Goal: Task Accomplishment & Management: Complete application form

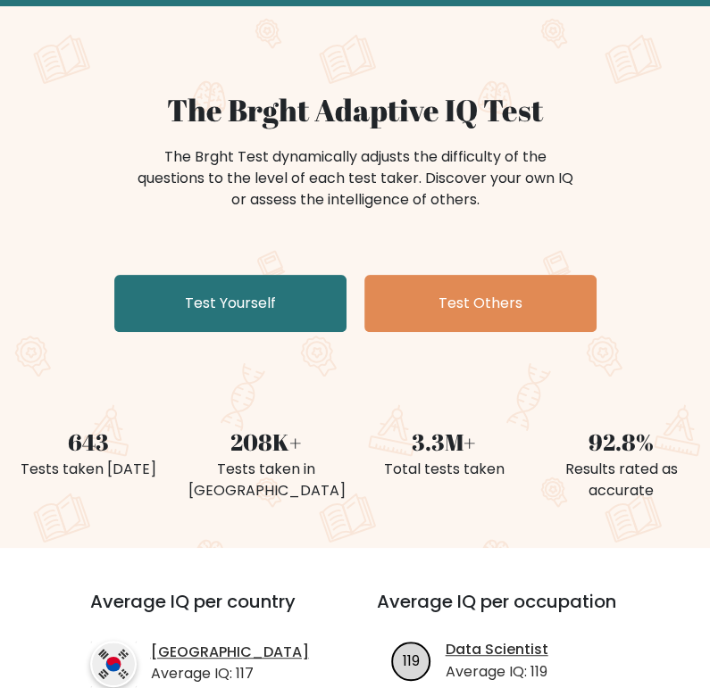
scroll to position [92, 0]
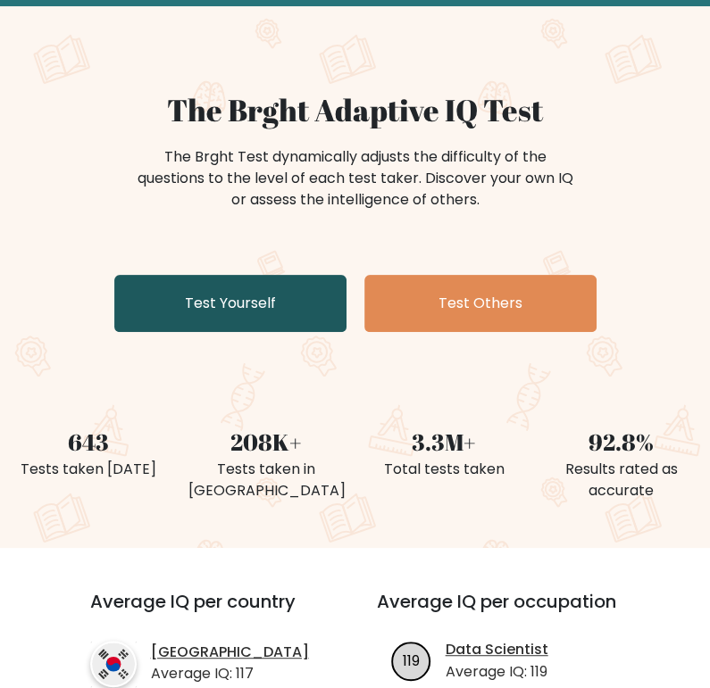
click at [237, 312] on link "Test Yourself" at bounding box center [230, 303] width 232 height 57
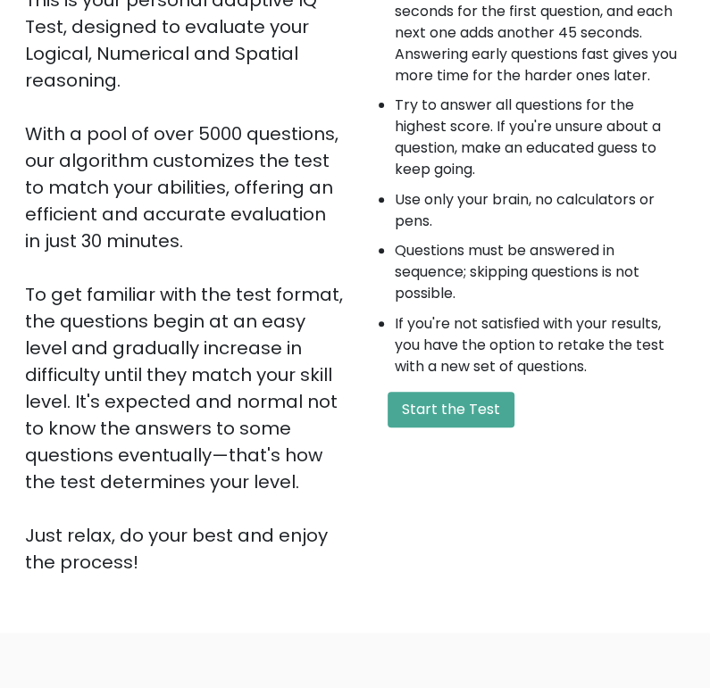
scroll to position [271, 0]
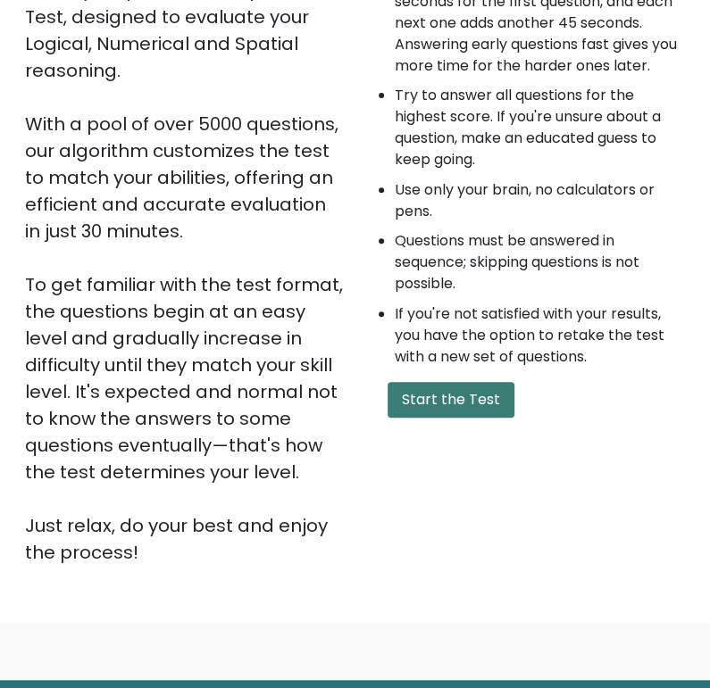
click at [453, 393] on button "Start the Test" at bounding box center [450, 400] width 127 height 36
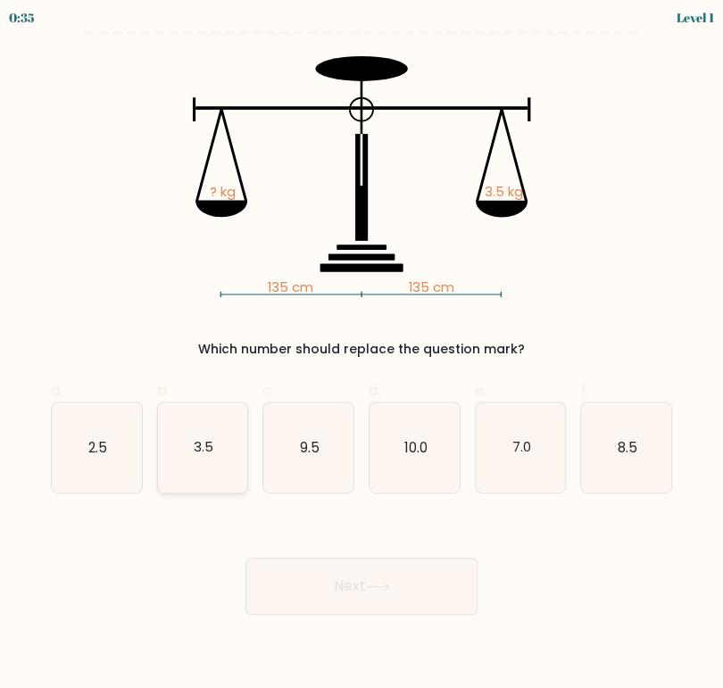
click at [219, 463] on icon "3.5" at bounding box center [203, 448] width 90 height 90
click at [362, 356] on input "b. 3.5" at bounding box center [362, 351] width 1 height 12
radio input "true"
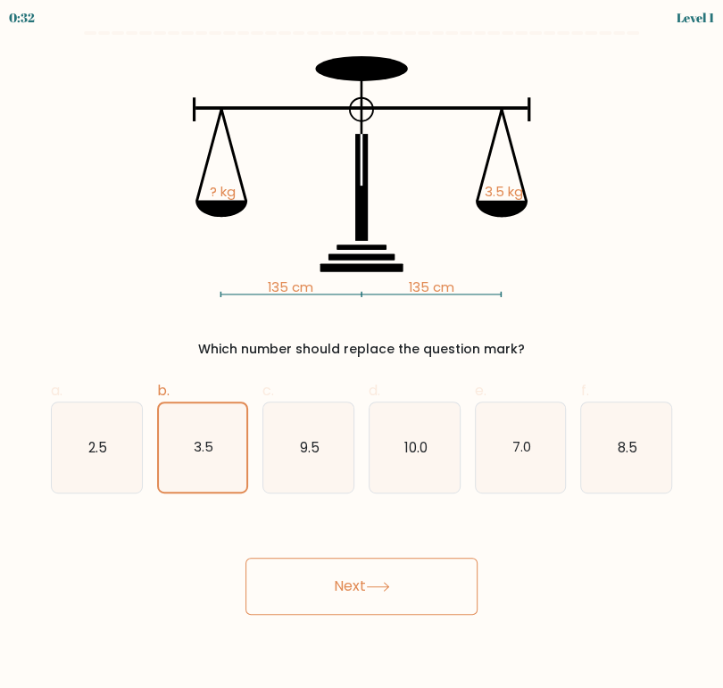
click at [381, 582] on icon at bounding box center [378, 587] width 24 height 10
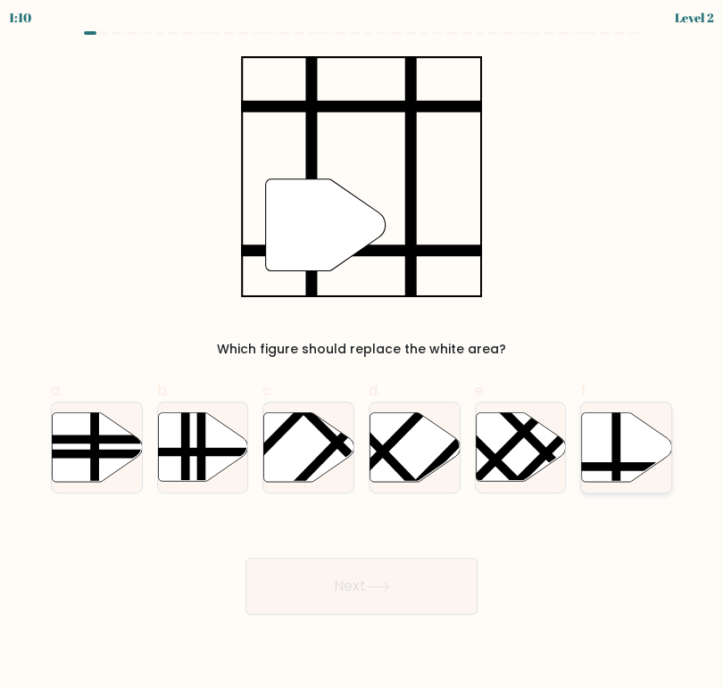
click at [616, 467] on line at bounding box center [616, 410] width 0 height 181
click at [362, 356] on input "f." at bounding box center [362, 351] width 1 height 12
radio input "true"
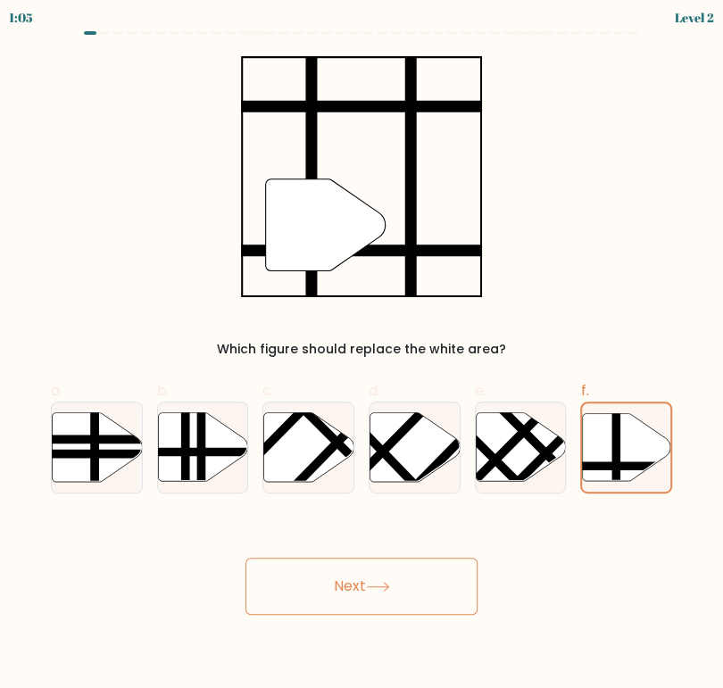
click at [395, 592] on button "Next" at bounding box center [361, 586] width 232 height 57
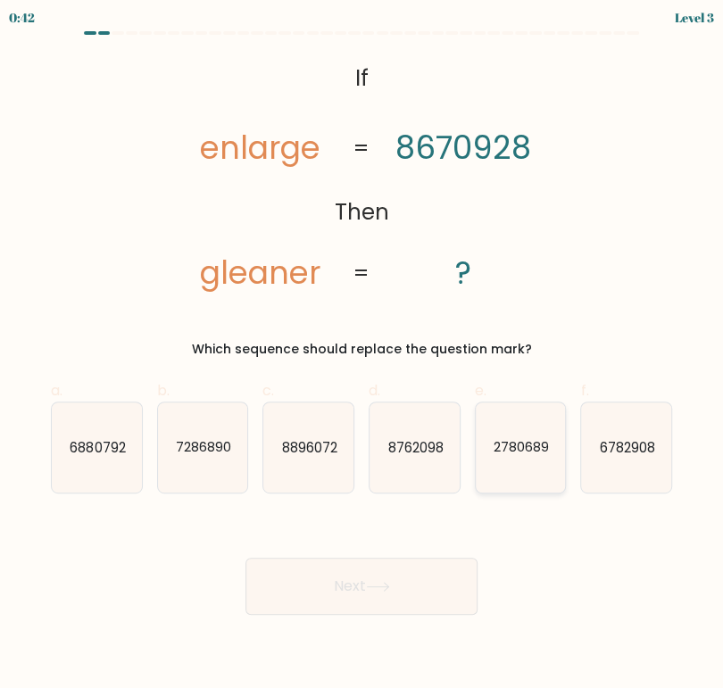
click at [543, 452] on text "2780689" at bounding box center [521, 446] width 55 height 19
click at [362, 356] on input "e. 2780689" at bounding box center [362, 351] width 1 height 12
radio input "true"
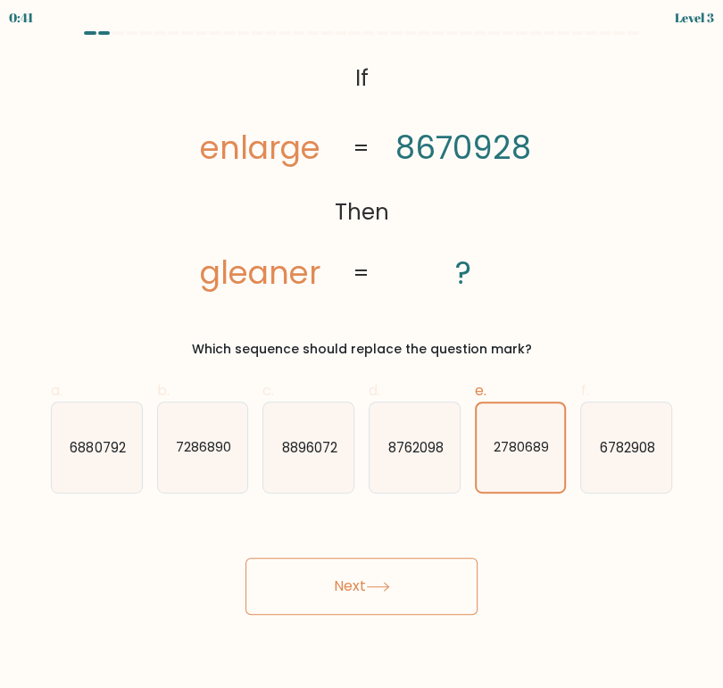
click at [360, 595] on button "Next" at bounding box center [361, 586] width 232 height 57
click at [374, 582] on icon at bounding box center [378, 587] width 24 height 10
click at [360, 576] on button "Next" at bounding box center [361, 586] width 232 height 57
click at [385, 583] on icon at bounding box center [378, 587] width 24 height 10
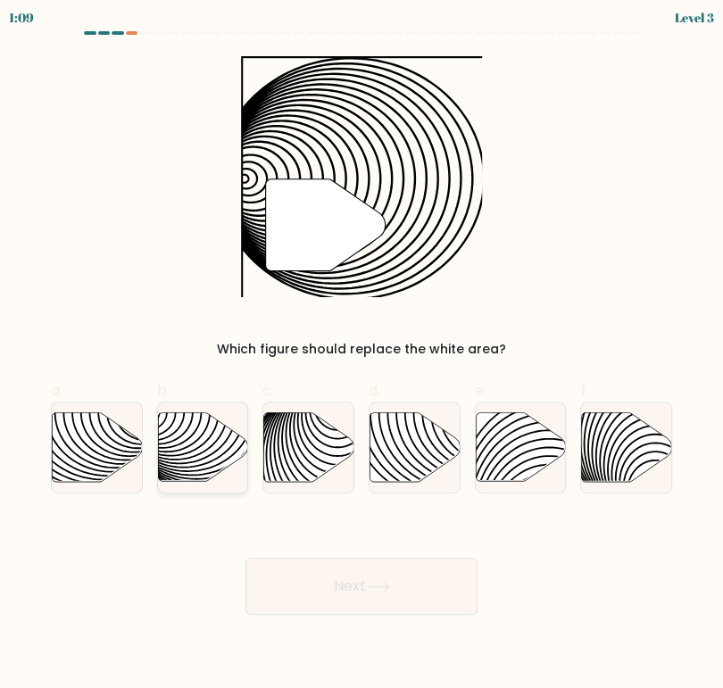
click at [174, 440] on icon at bounding box center [203, 446] width 90 height 69
click at [362, 356] on input "b." at bounding box center [362, 351] width 1 height 12
radio input "true"
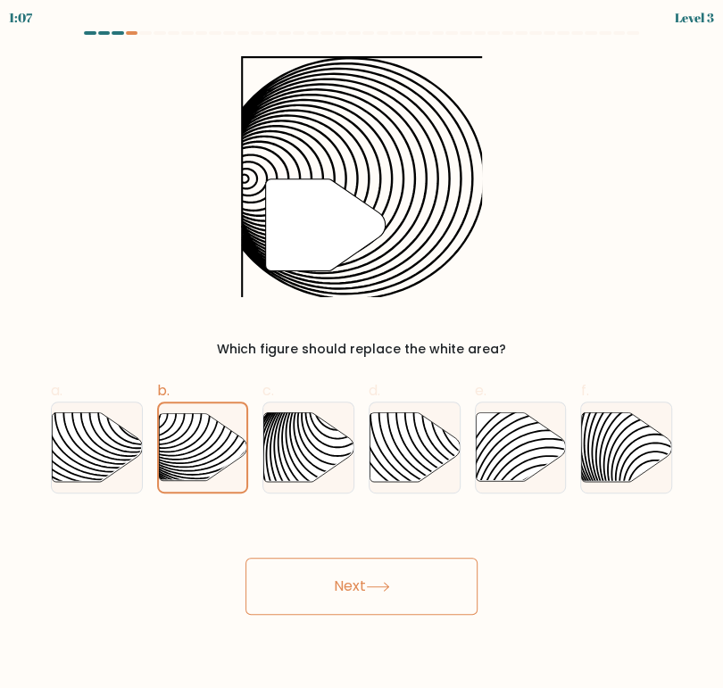
click at [363, 582] on button "Next" at bounding box center [361, 586] width 232 height 57
click at [385, 586] on icon at bounding box center [378, 587] width 24 height 10
click at [217, 449] on icon at bounding box center [231, 413] width 178 height 178
click at [362, 356] on input "b." at bounding box center [362, 351] width 1 height 12
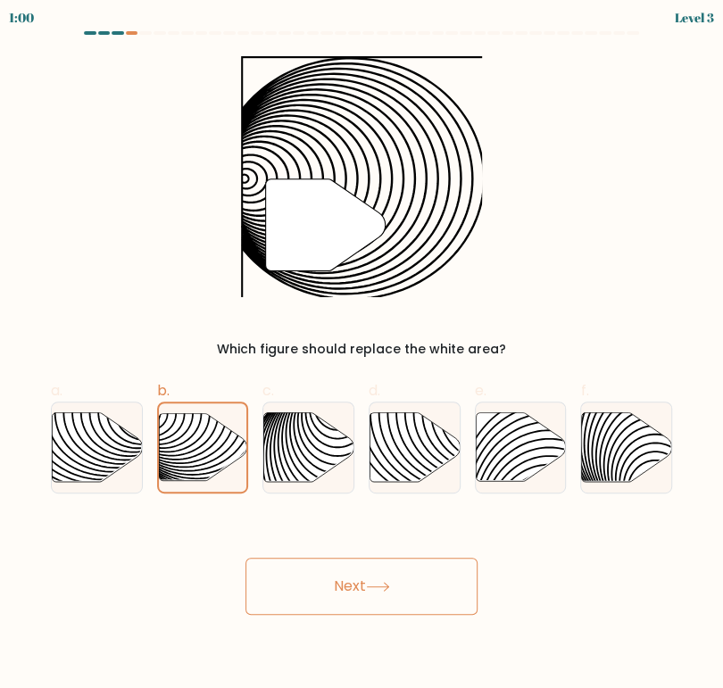
click at [437, 584] on button "Next" at bounding box center [361, 586] width 232 height 57
click at [245, 558] on button "Next" at bounding box center [361, 586] width 232 height 57
click at [383, 583] on icon at bounding box center [378, 587] width 24 height 10
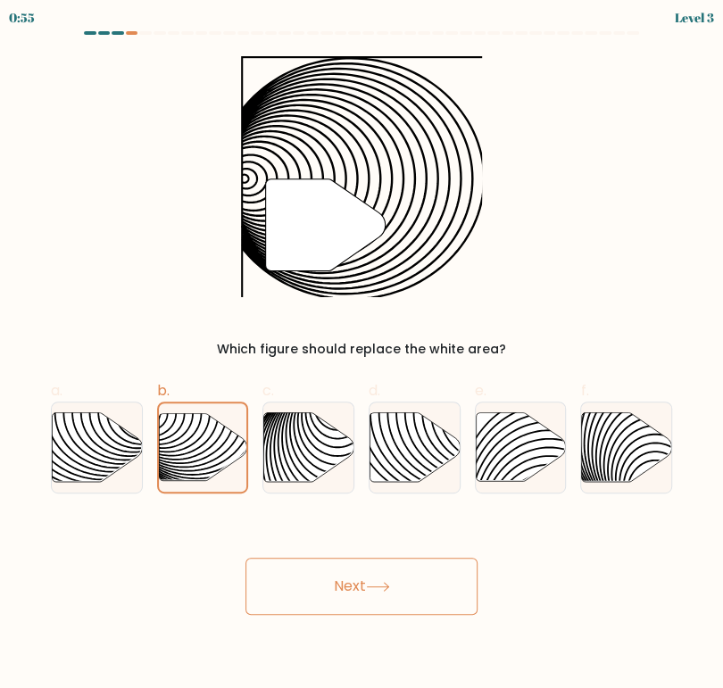
click at [383, 583] on icon at bounding box center [378, 587] width 24 height 10
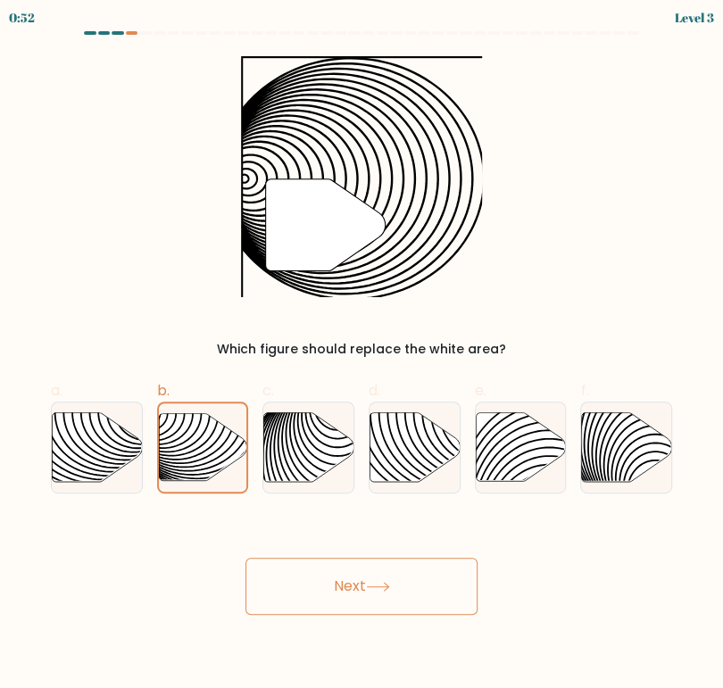
click at [383, 583] on icon at bounding box center [378, 587] width 24 height 10
click at [245, 558] on button "Next" at bounding box center [361, 586] width 232 height 57
click at [388, 584] on icon at bounding box center [377, 587] width 21 height 8
click at [201, 466] on icon at bounding box center [203, 447] width 88 height 68
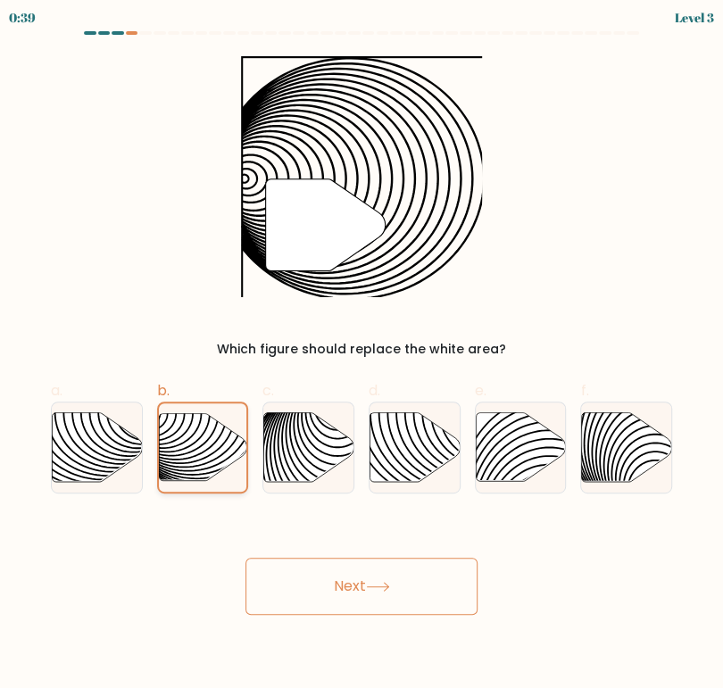
click at [362, 356] on input "b." at bounding box center [362, 351] width 1 height 12
click at [397, 572] on button "Next" at bounding box center [361, 586] width 232 height 57
click at [362, 587] on button "Next" at bounding box center [361, 586] width 232 height 57
click at [348, 586] on button "Next" at bounding box center [361, 586] width 232 height 57
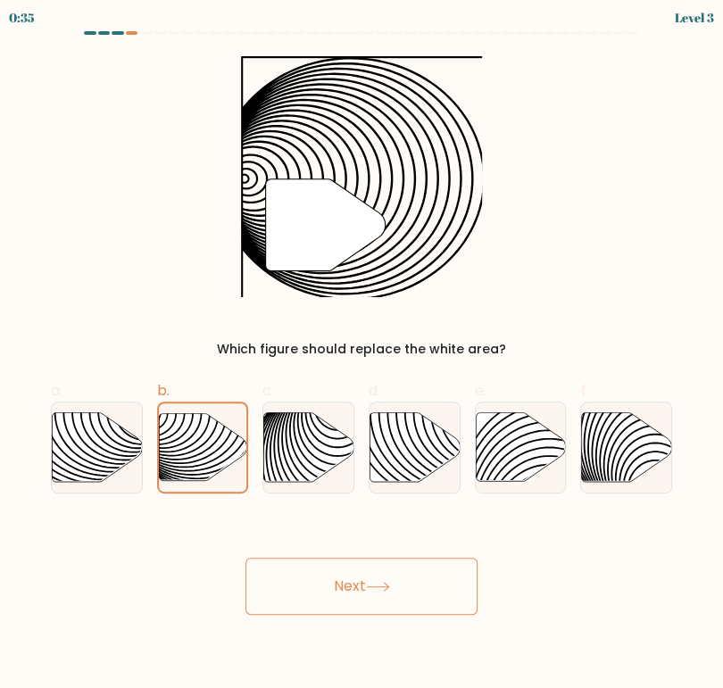
click at [348, 586] on button "Next" at bounding box center [361, 586] width 232 height 57
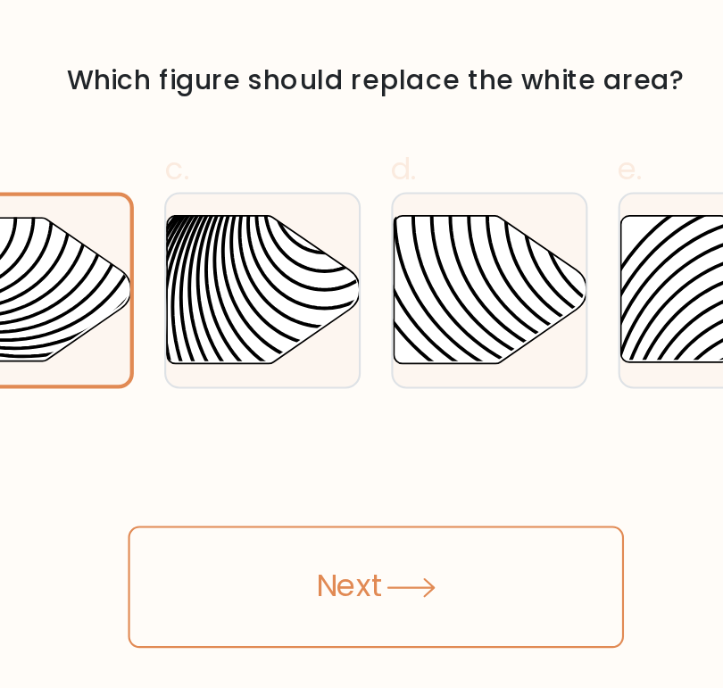
click at [348, 586] on button "Next" at bounding box center [361, 586] width 232 height 57
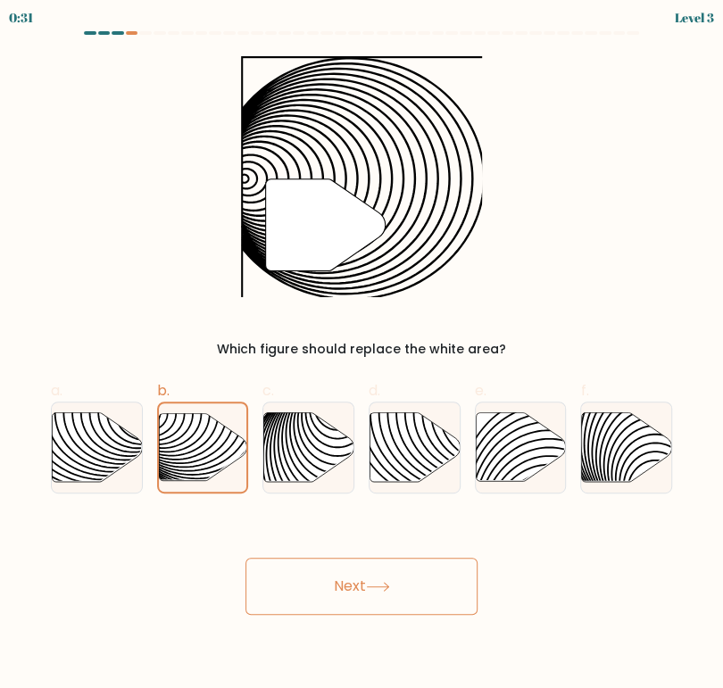
click at [395, 586] on button "Next" at bounding box center [361, 586] width 232 height 57
click at [123, 438] on icon at bounding box center [67, 412] width 181 height 181
click at [362, 356] on input "a." at bounding box center [362, 351] width 1 height 12
radio input "true"
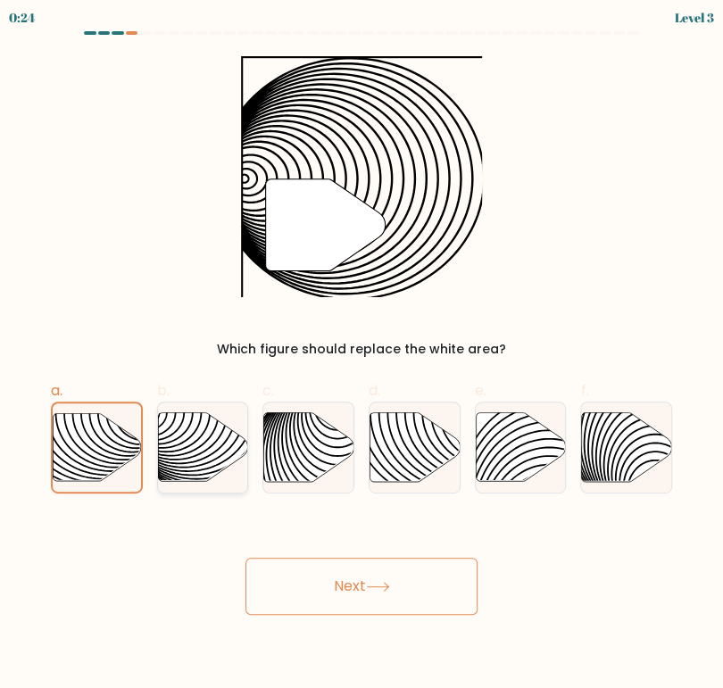
click at [195, 436] on icon at bounding box center [203, 446] width 90 height 69
click at [362, 356] on input "b." at bounding box center [362, 351] width 1 height 12
radio input "true"
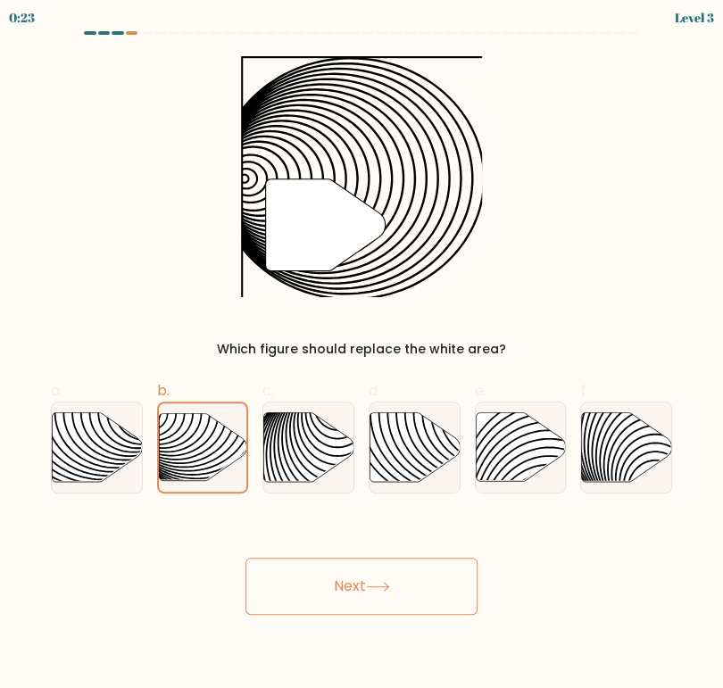
click at [346, 590] on button "Next" at bounding box center [361, 586] width 232 height 57
click at [386, 583] on icon at bounding box center [378, 587] width 24 height 10
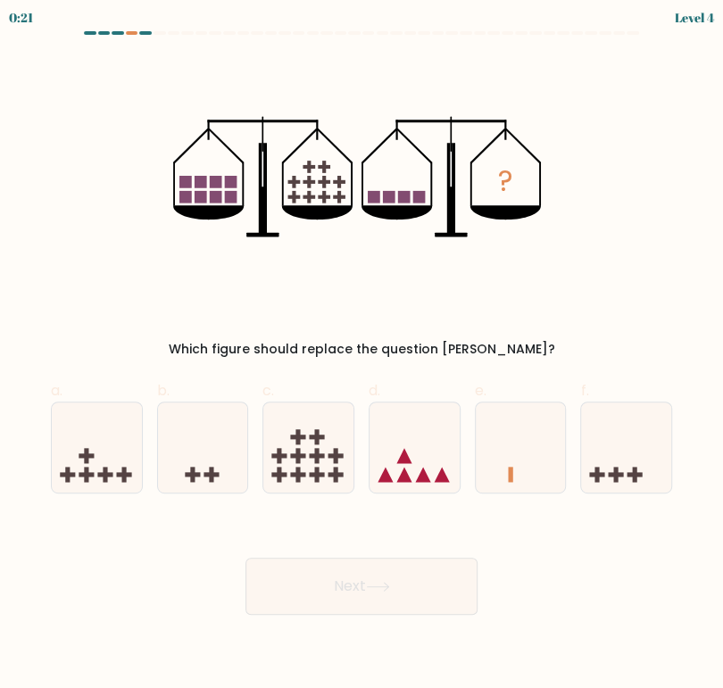
click at [390, 583] on icon at bounding box center [378, 587] width 24 height 10
click at [377, 583] on icon at bounding box center [378, 587] width 24 height 10
click at [96, 577] on div "Next" at bounding box center [361, 565] width 643 height 100
click at [114, 476] on icon at bounding box center [97, 448] width 90 height 74
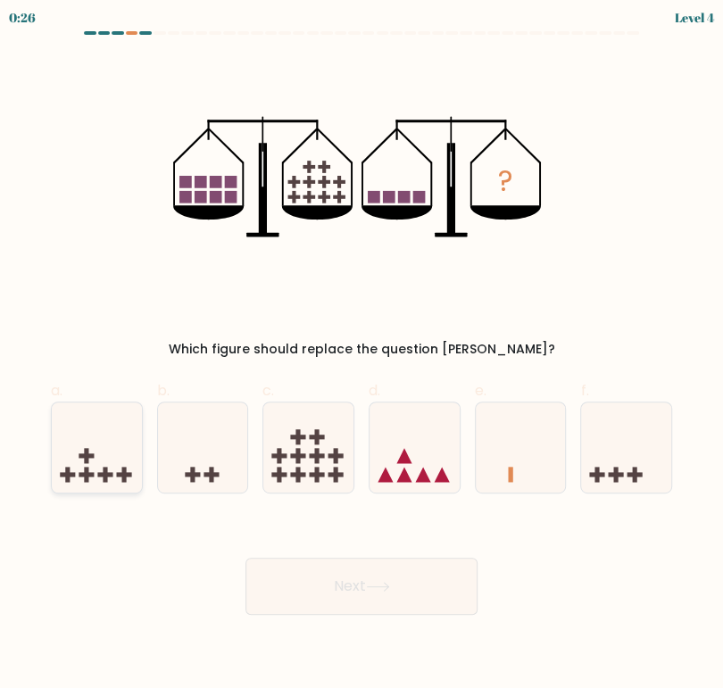
click at [362, 356] on input "a." at bounding box center [362, 351] width 1 height 12
radio input "true"
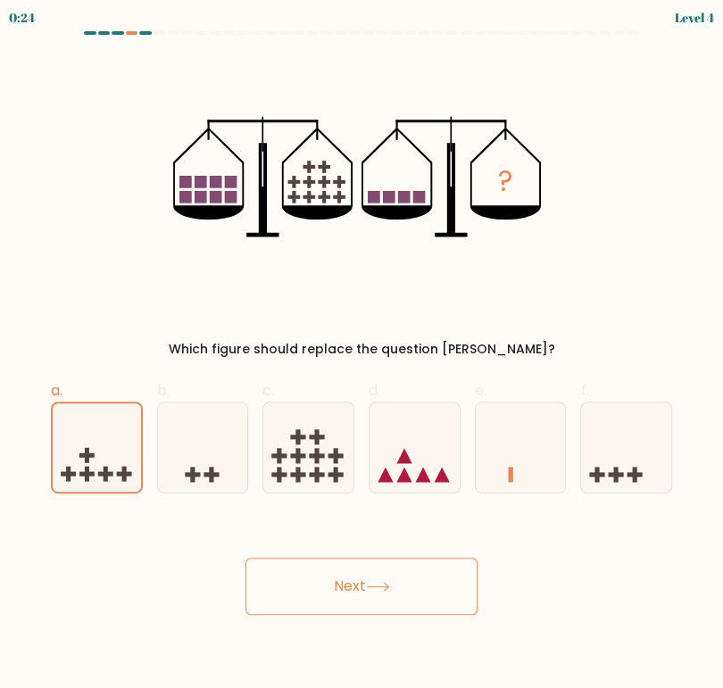
click at [352, 580] on button "Next" at bounding box center [361, 586] width 232 height 57
click at [379, 582] on icon at bounding box center [378, 587] width 24 height 10
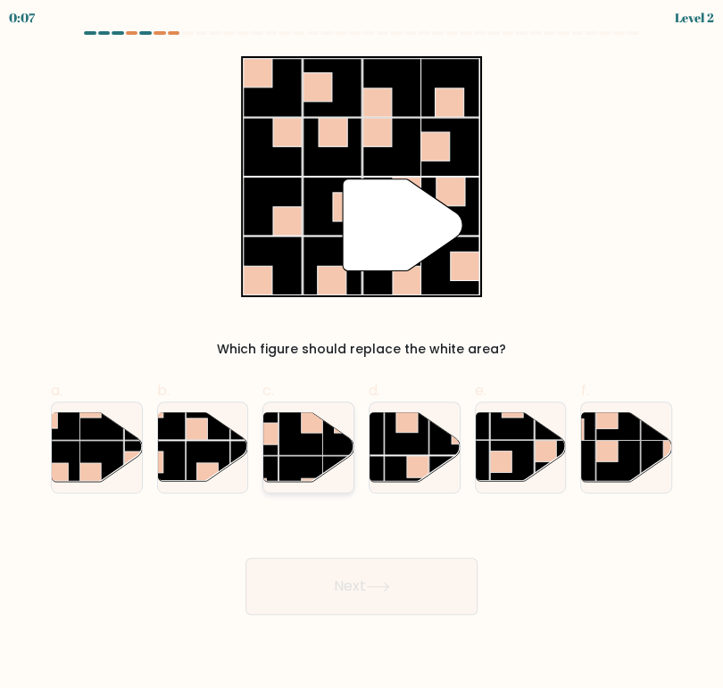
click at [316, 445] on rect at bounding box center [301, 434] width 44 height 44
click at [362, 356] on input "c." at bounding box center [362, 351] width 1 height 12
radio input "true"
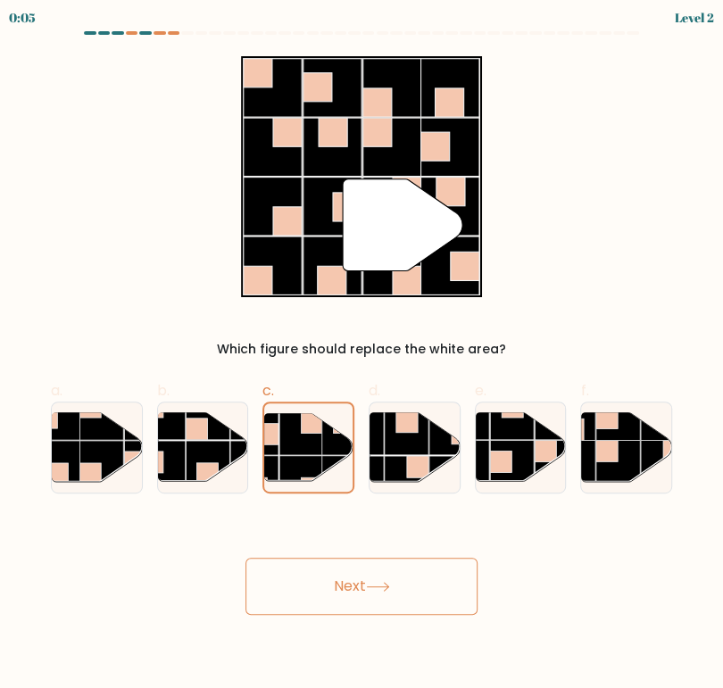
click at [389, 596] on button "Next" at bounding box center [361, 586] width 232 height 57
click at [379, 588] on icon at bounding box center [378, 587] width 24 height 10
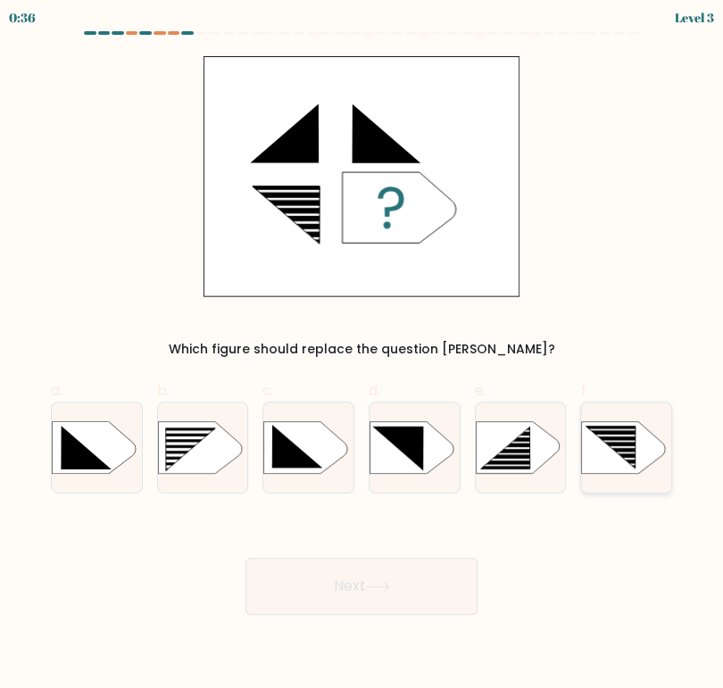
click at [631, 449] on icon at bounding box center [611, 447] width 50 height 42
click at [362, 356] on input "f." at bounding box center [362, 351] width 1 height 12
radio input "true"
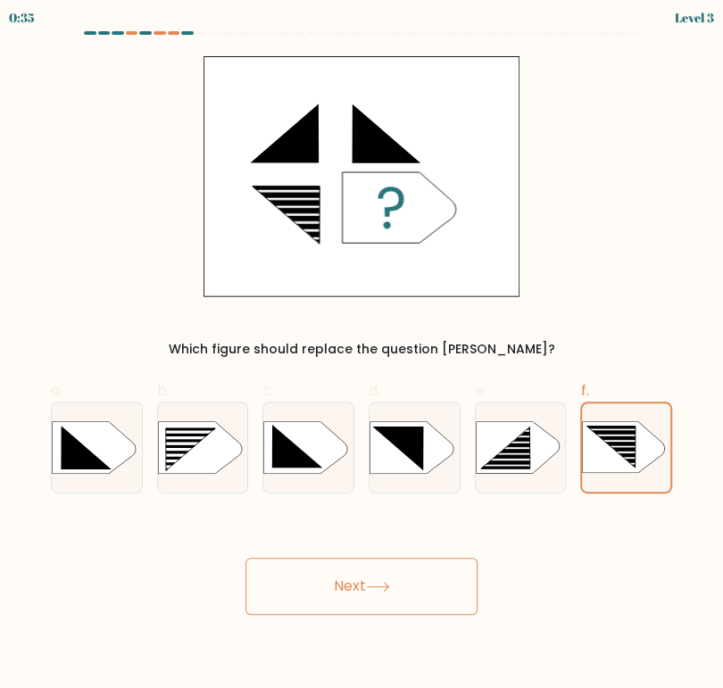
click at [370, 579] on button "Next" at bounding box center [361, 586] width 232 height 57
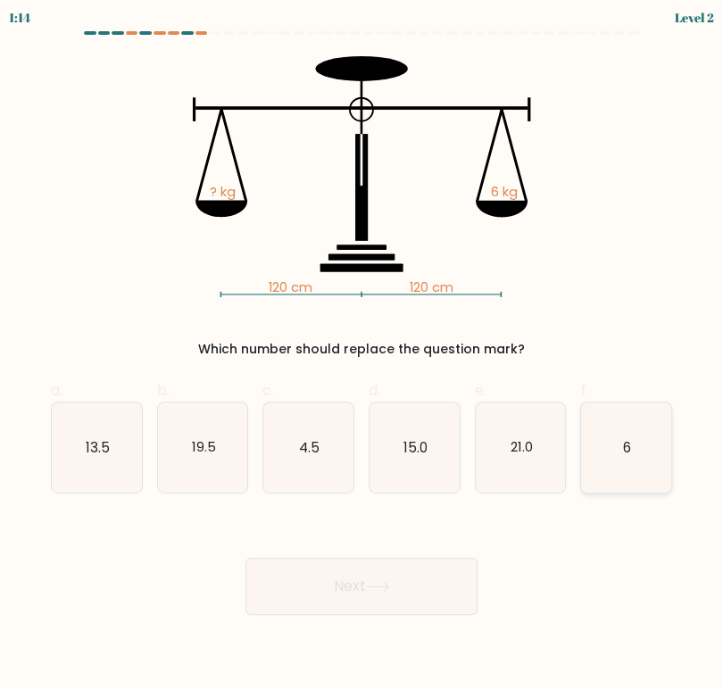
click at [622, 454] on icon "6" at bounding box center [626, 448] width 90 height 90
click at [362, 356] on input "f. 6" at bounding box center [362, 351] width 1 height 12
radio input "true"
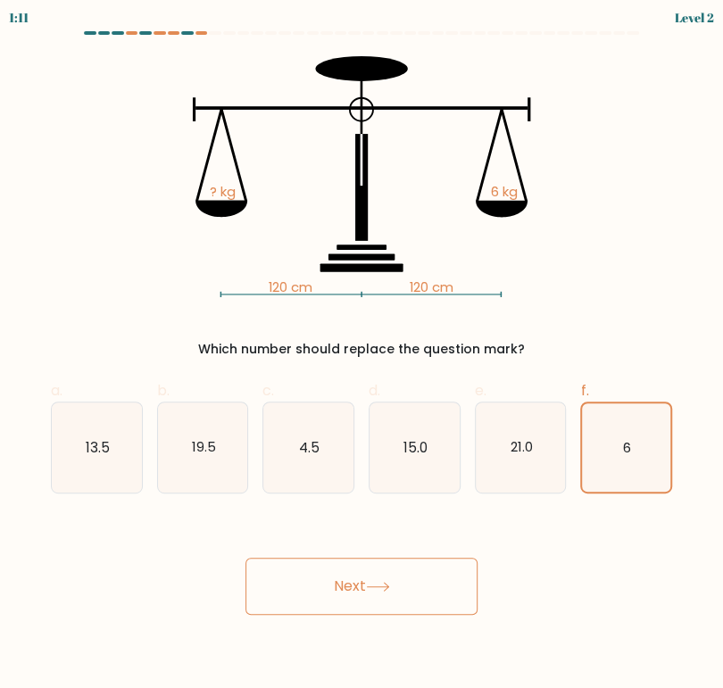
click at [358, 582] on button "Next" at bounding box center [361, 586] width 232 height 57
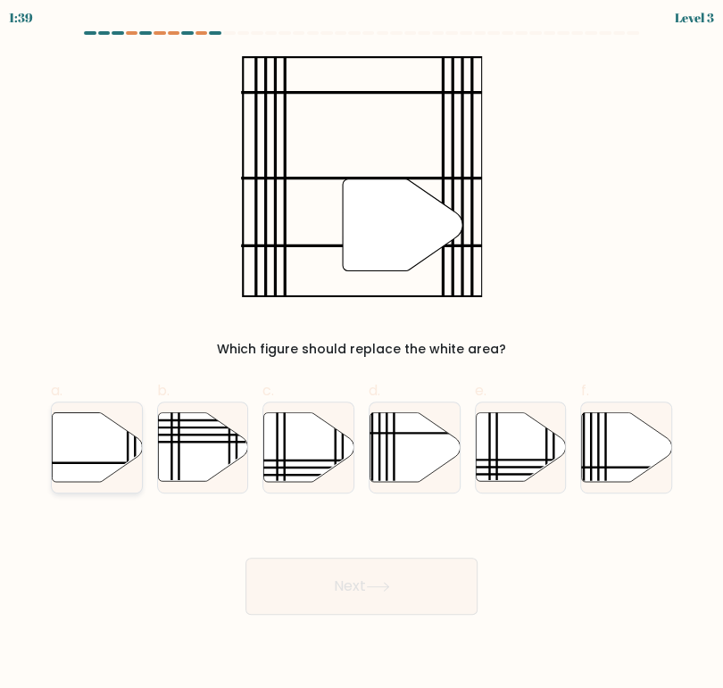
click at [76, 455] on icon at bounding box center [97, 446] width 90 height 69
click at [362, 356] on input "a." at bounding box center [362, 351] width 1 height 12
radio input "true"
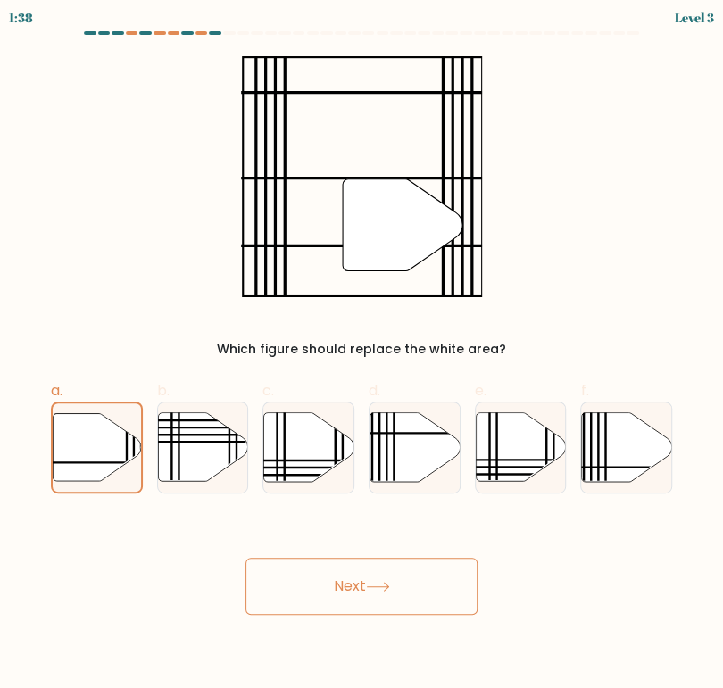
click at [369, 595] on button "Next" at bounding box center [361, 586] width 232 height 57
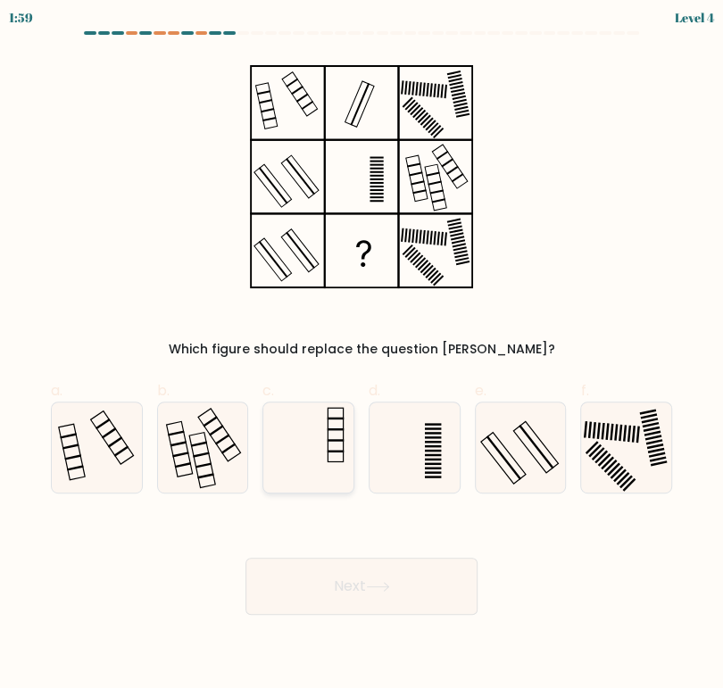
click at [305, 472] on icon at bounding box center [308, 448] width 90 height 90
click at [362, 356] on input "c." at bounding box center [362, 351] width 1 height 12
radio input "true"
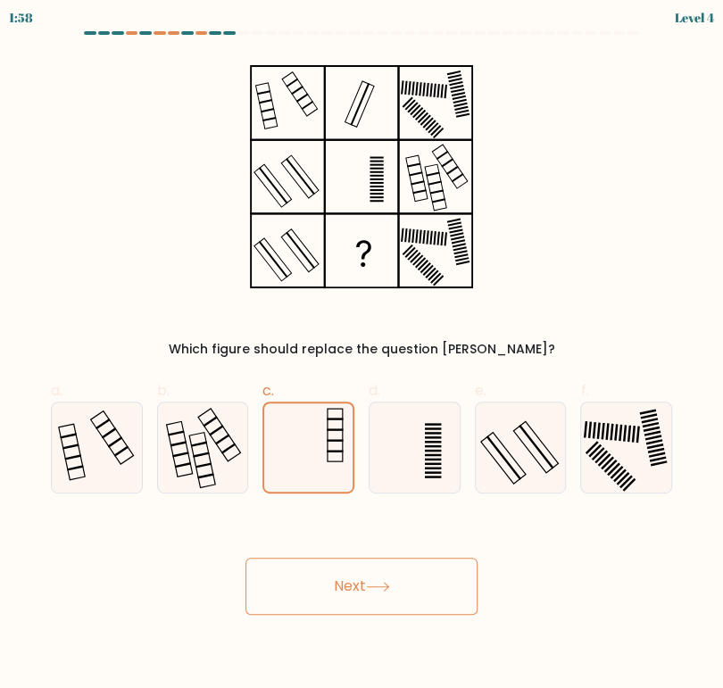
click at [370, 596] on button "Next" at bounding box center [361, 586] width 232 height 57
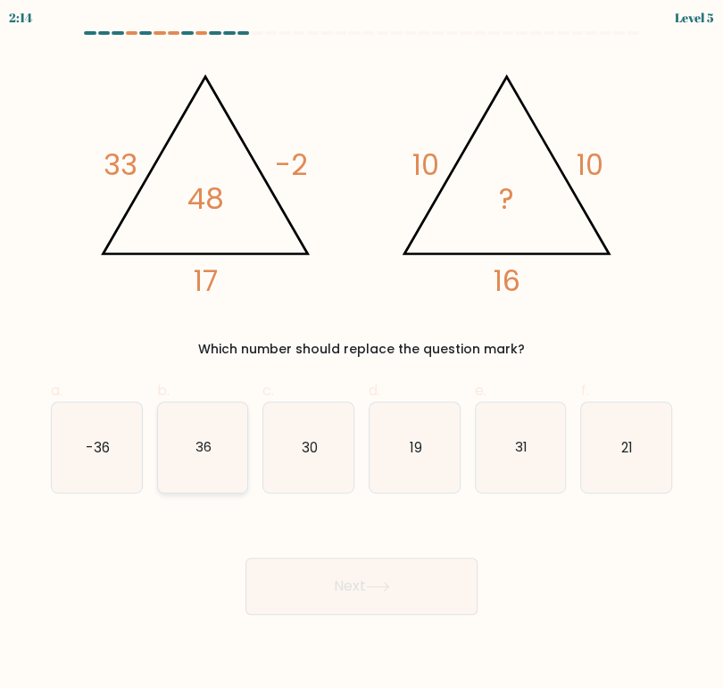
click at [198, 451] on text "36" at bounding box center [203, 446] width 16 height 19
click at [362, 356] on input "b. 36" at bounding box center [362, 351] width 1 height 12
radio input "true"
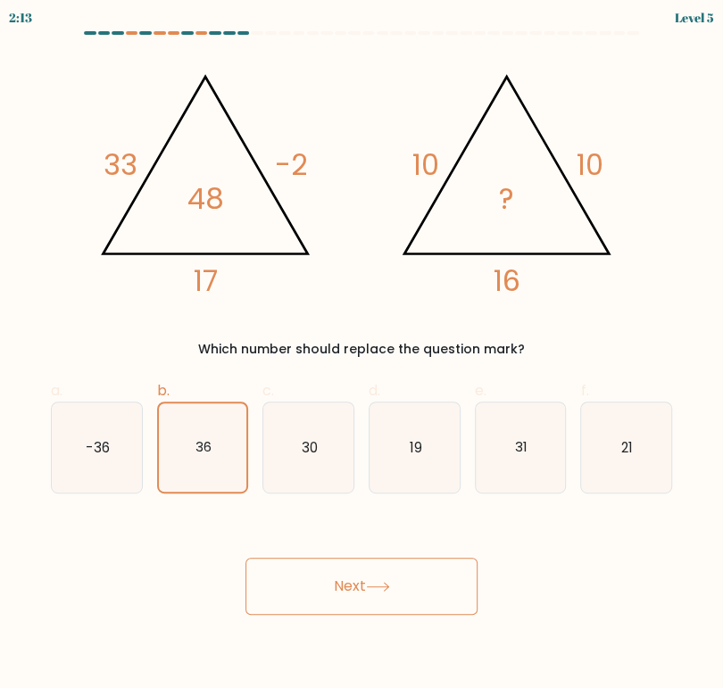
click at [380, 571] on button "Next" at bounding box center [361, 586] width 232 height 57
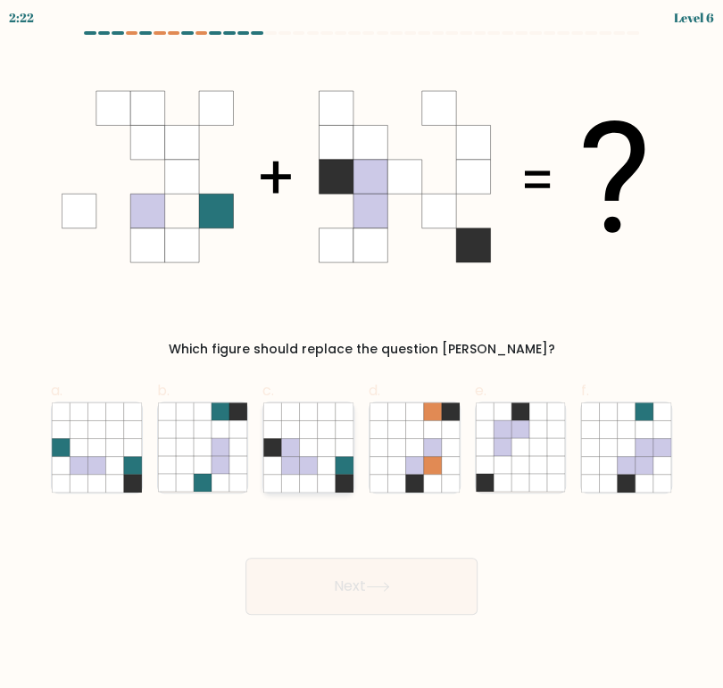
click at [311, 445] on icon at bounding box center [309, 447] width 18 height 18
click at [362, 356] on input "c." at bounding box center [362, 351] width 1 height 12
radio input "true"
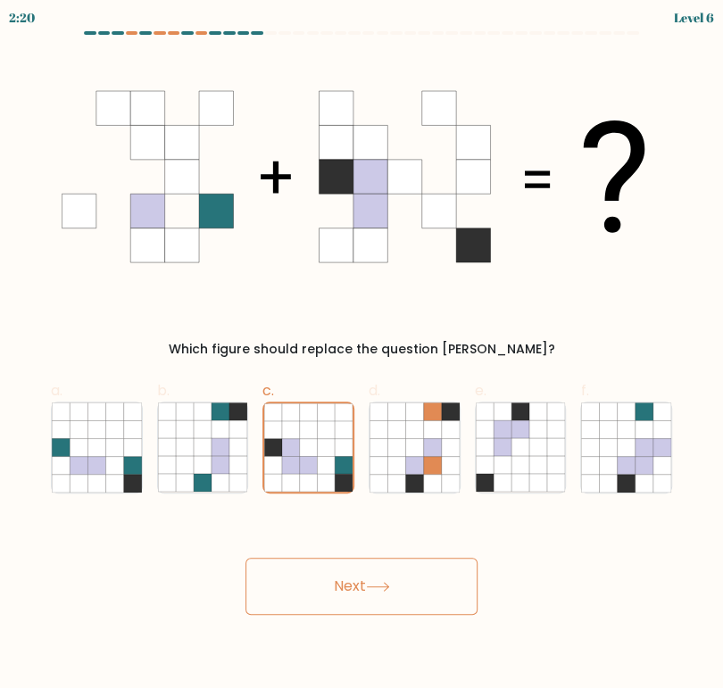
click at [390, 590] on icon at bounding box center [378, 587] width 24 height 10
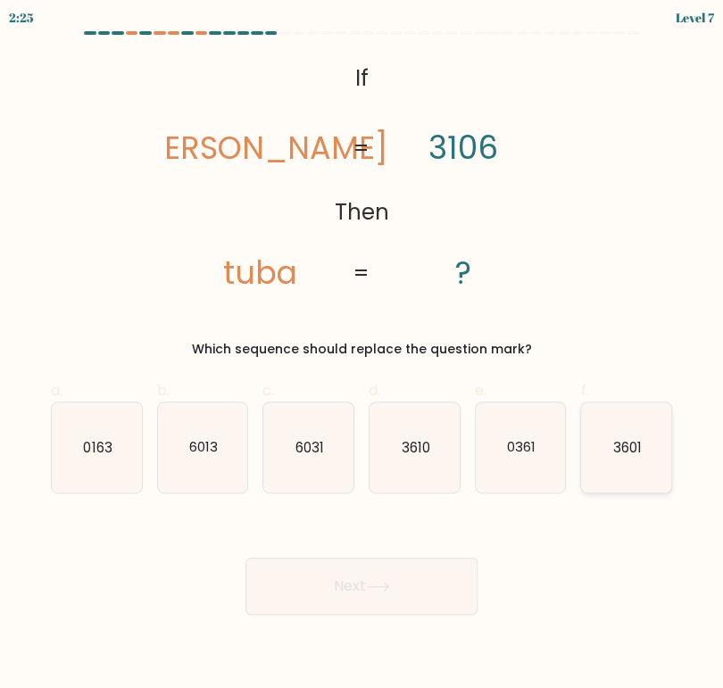
click at [611, 448] on icon "3601" at bounding box center [626, 448] width 90 height 90
click at [362, 356] on input "f. 3601" at bounding box center [362, 351] width 1 height 12
radio input "true"
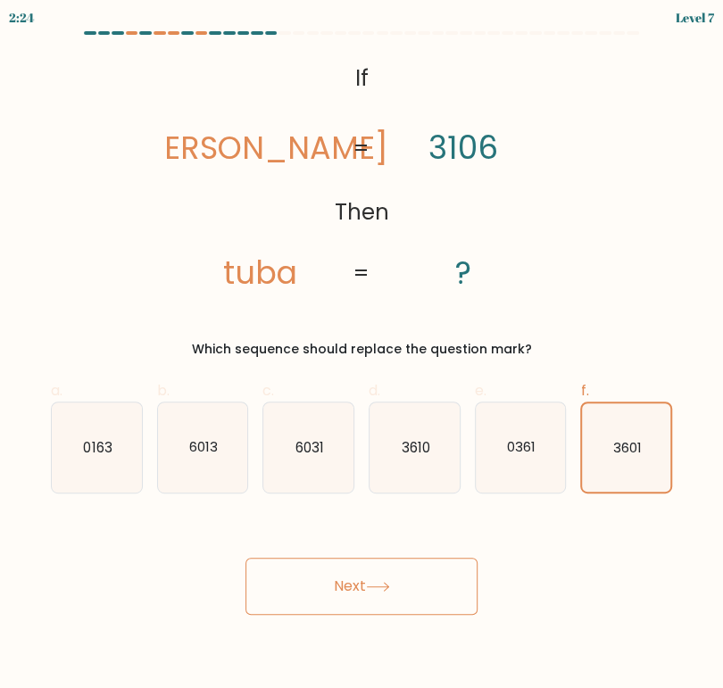
click at [371, 583] on icon at bounding box center [378, 587] width 24 height 10
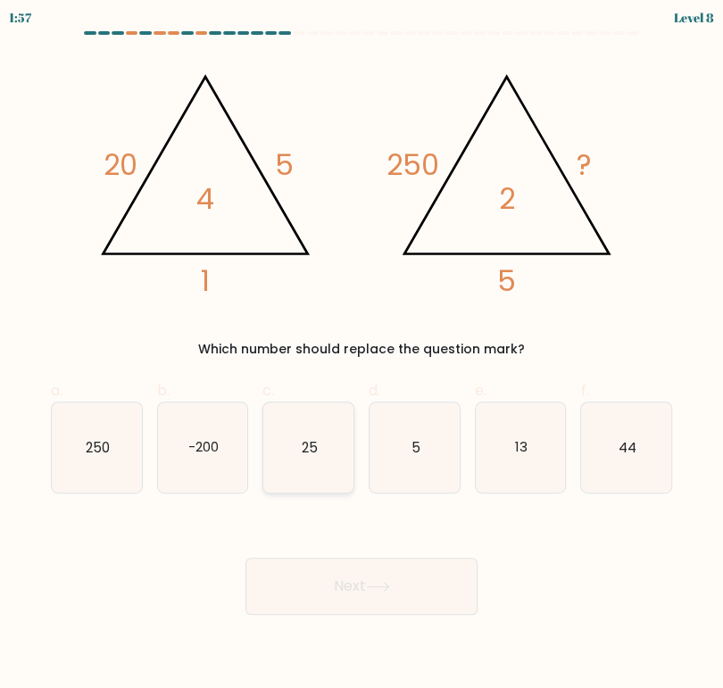
click at [296, 447] on icon "25" at bounding box center [308, 448] width 90 height 90
click at [362, 356] on input "c. 25" at bounding box center [362, 351] width 1 height 12
radio input "true"
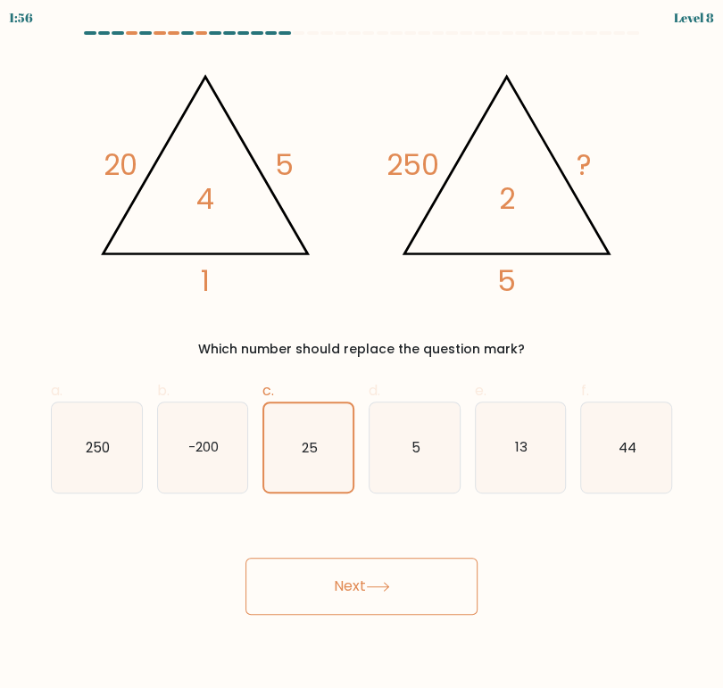
click at [388, 586] on icon at bounding box center [377, 587] width 21 height 8
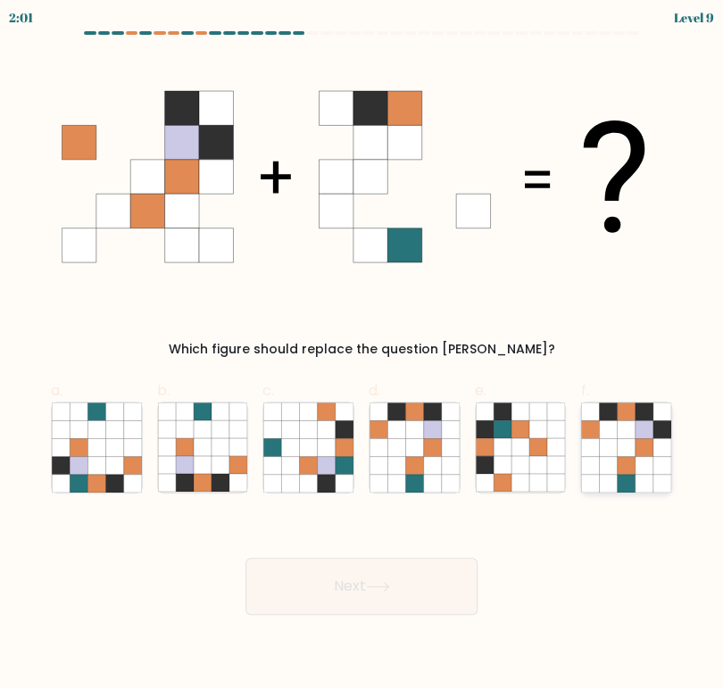
click at [607, 457] on icon at bounding box center [609, 465] width 18 height 18
click at [362, 356] on input "f." at bounding box center [362, 351] width 1 height 12
radio input "true"
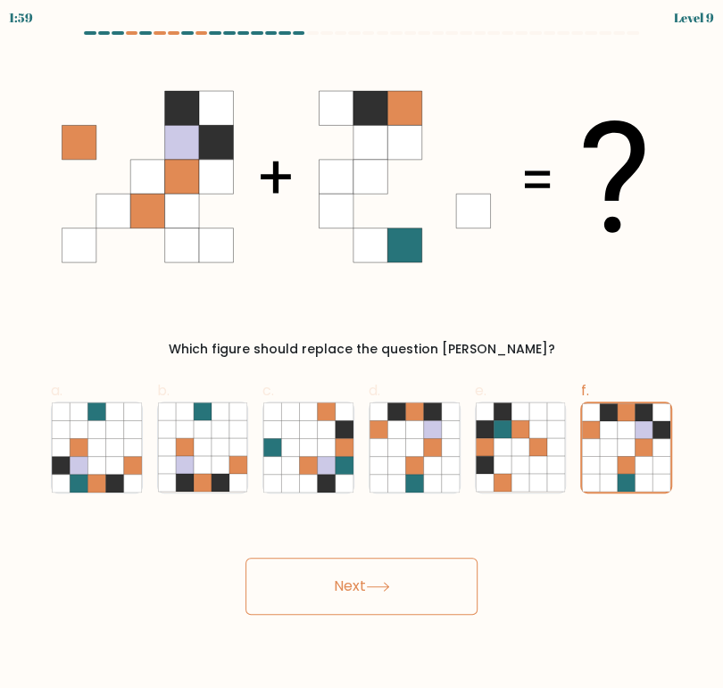
click at [348, 578] on button "Next" at bounding box center [361, 586] width 232 height 57
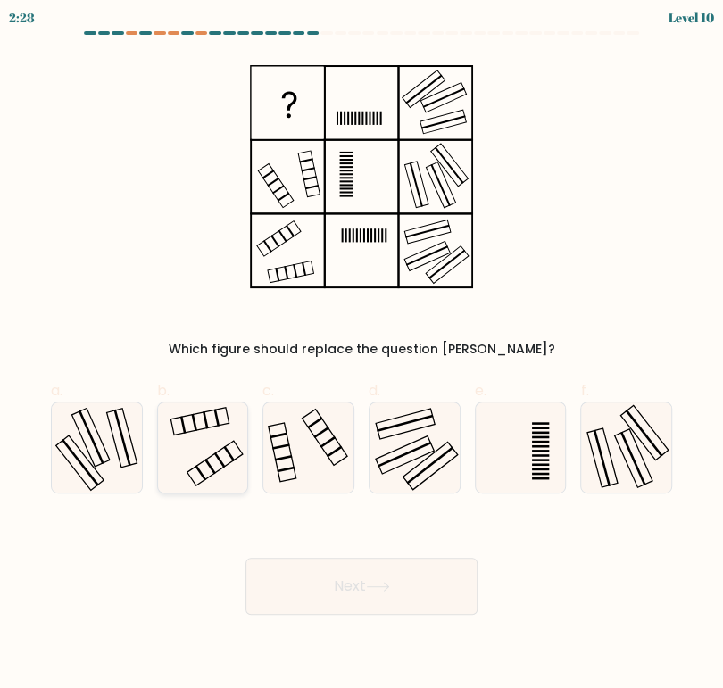
click at [224, 451] on icon at bounding box center [203, 448] width 90 height 90
click at [362, 356] on input "b." at bounding box center [362, 351] width 1 height 12
radio input "true"
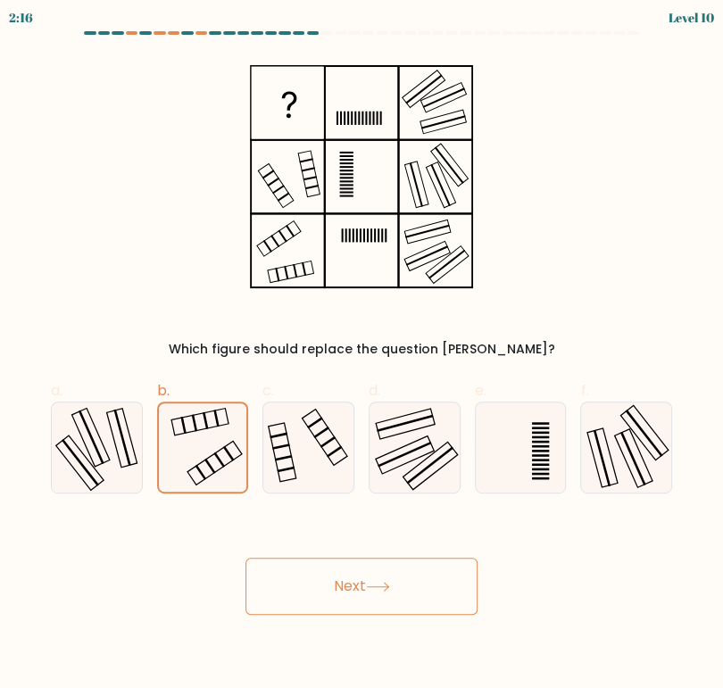
click at [385, 566] on button "Next" at bounding box center [361, 586] width 232 height 57
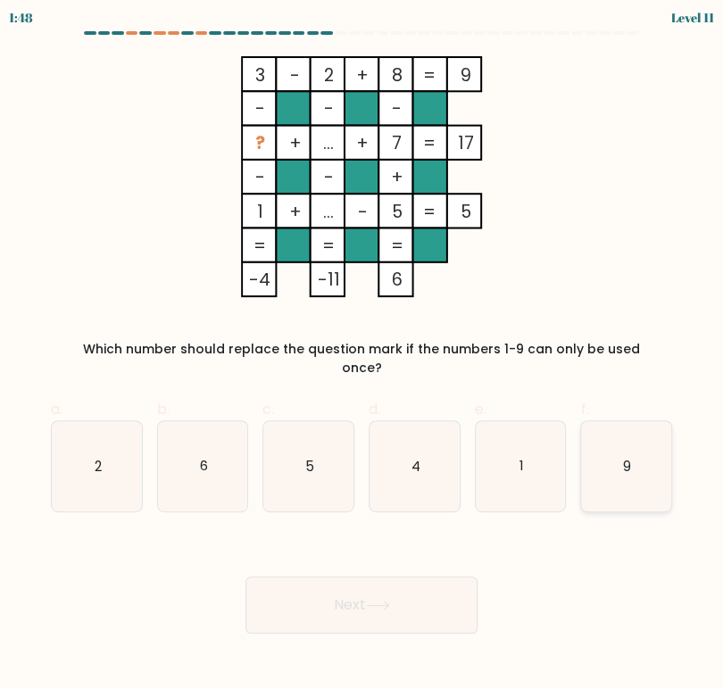
click at [620, 455] on icon "9" at bounding box center [626, 466] width 90 height 90
click at [362, 356] on input "f. 9" at bounding box center [362, 351] width 1 height 12
radio input "true"
click at [180, 438] on icon "6" at bounding box center [203, 466] width 90 height 90
click at [362, 356] on input "b. 6" at bounding box center [362, 351] width 1 height 12
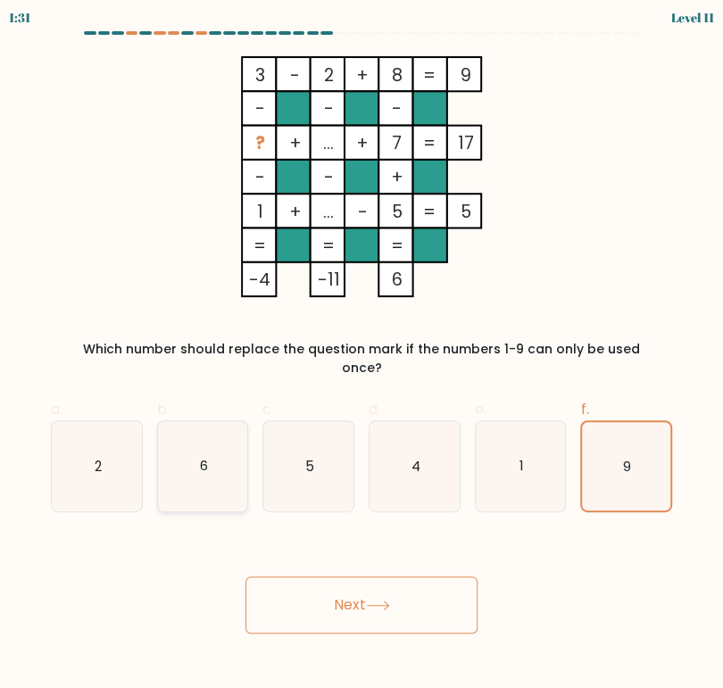
radio input "true"
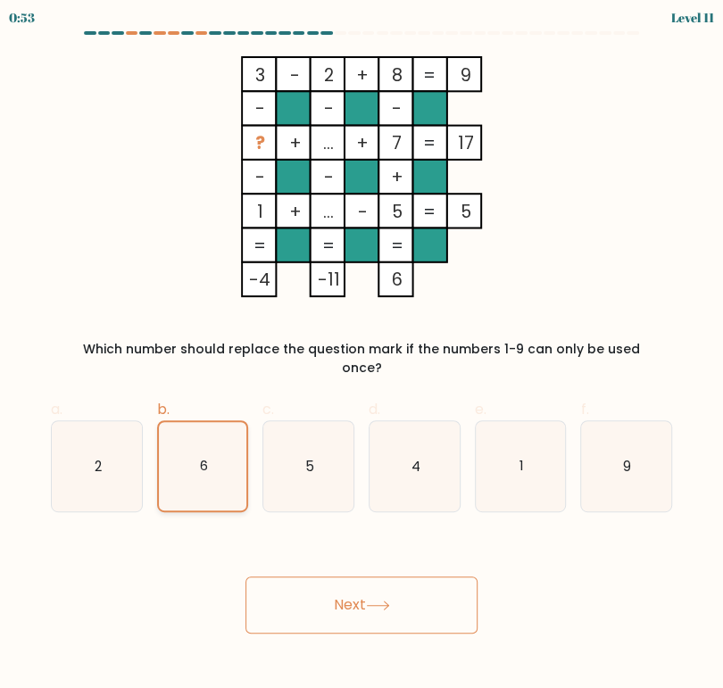
drag, startPoint x: 204, startPoint y: 430, endPoint x: 305, endPoint y: 499, distance: 122.8
click at [204, 430] on icon "6" at bounding box center [203, 466] width 88 height 88
click at [362, 356] on input "b. 6" at bounding box center [362, 351] width 1 height 12
click at [411, 596] on button "Next" at bounding box center [361, 605] width 232 height 57
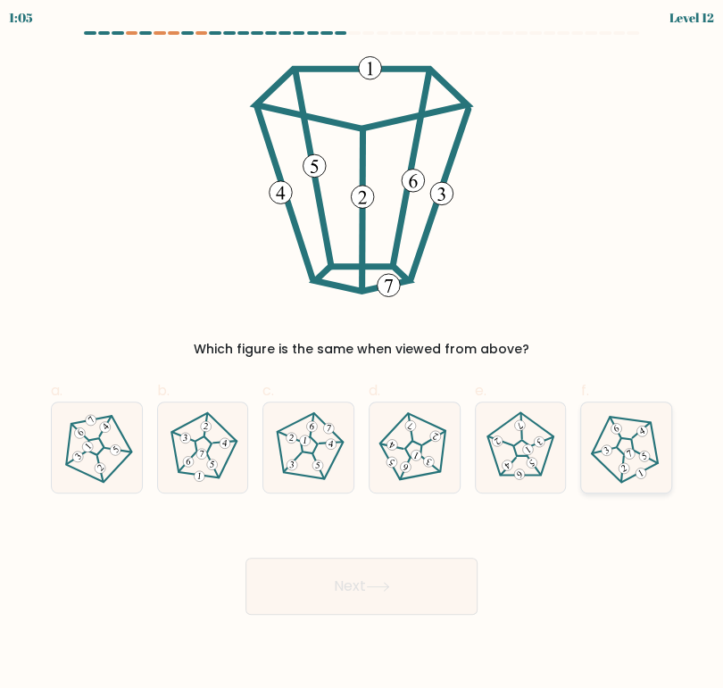
click at [612, 451] on icon at bounding box center [626, 448] width 72 height 72
click at [362, 356] on input "f." at bounding box center [362, 351] width 1 height 12
radio input "true"
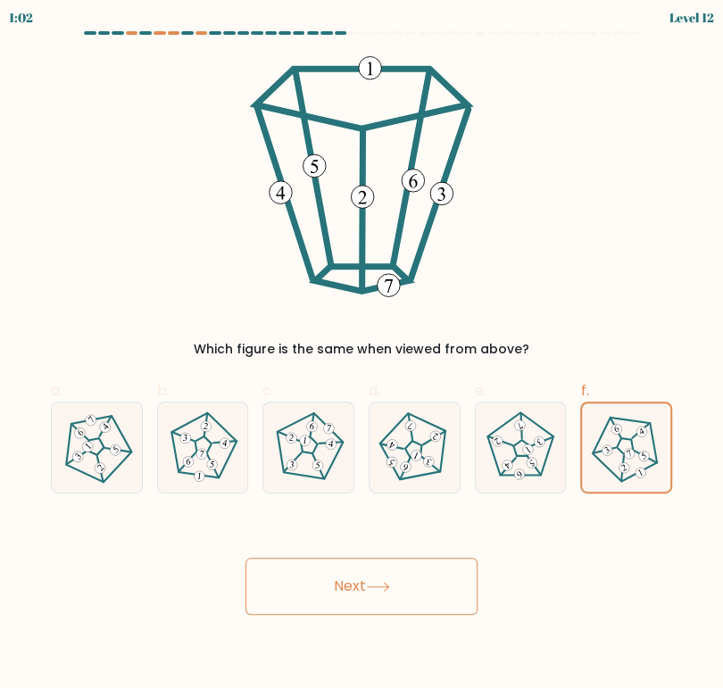
click at [345, 580] on button "Next" at bounding box center [361, 586] width 232 height 57
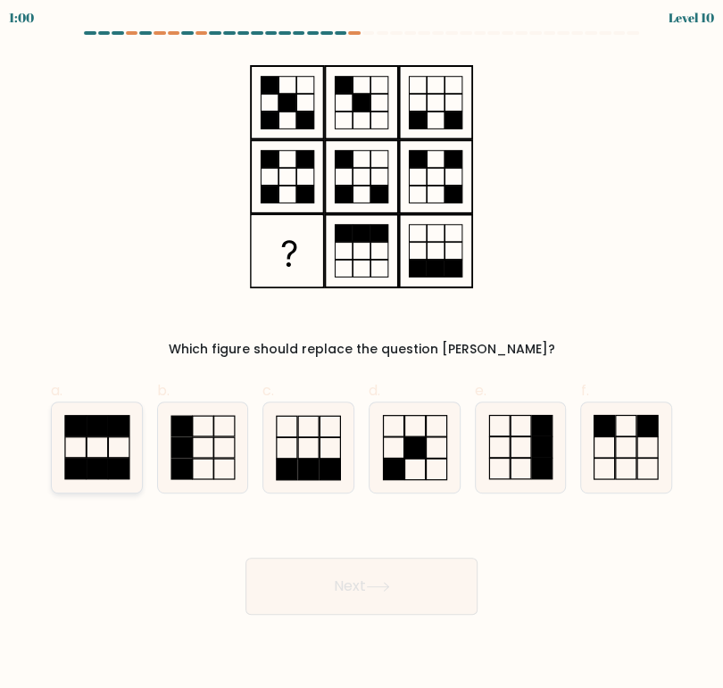
click at [107, 469] on rect at bounding box center [97, 468] width 21 height 21
click at [362, 356] on input "a." at bounding box center [362, 351] width 1 height 12
radio input "true"
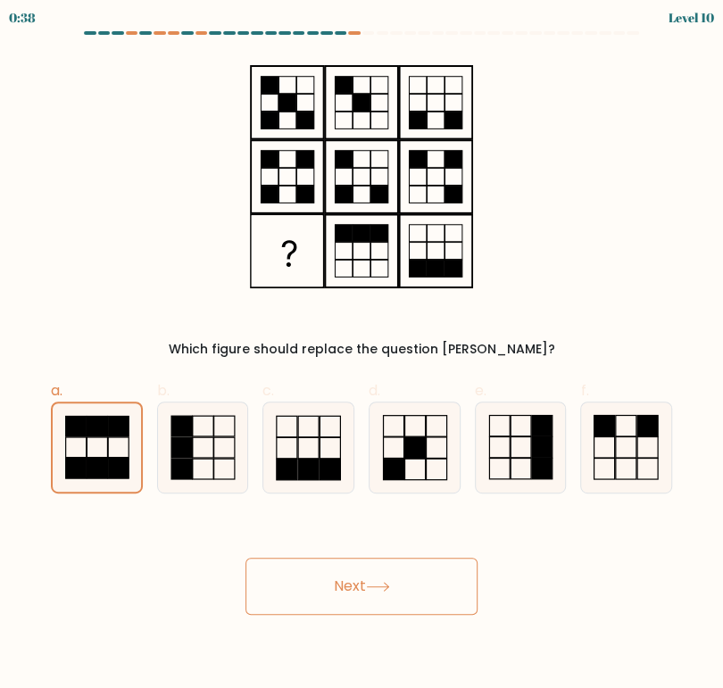
click at [373, 586] on icon at bounding box center [378, 587] width 24 height 10
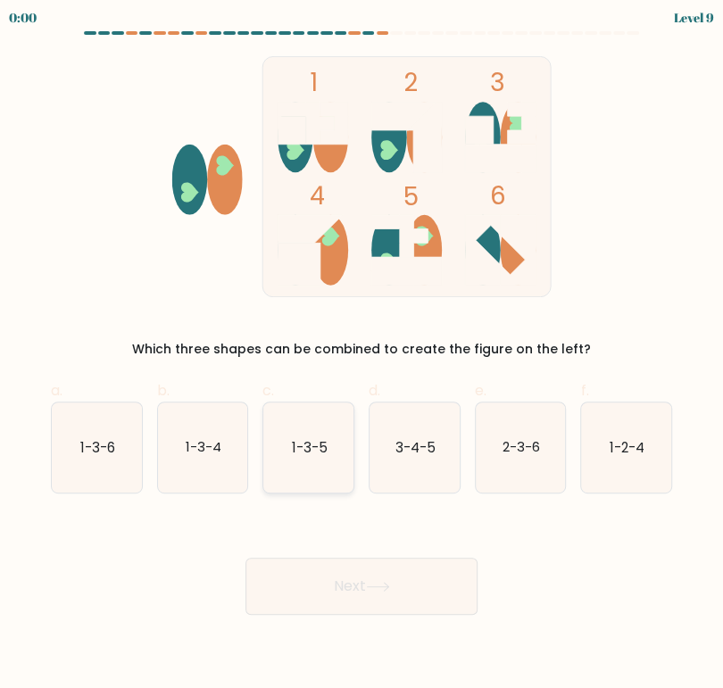
click at [310, 437] on icon "1-3-5" at bounding box center [308, 448] width 90 height 90
click at [362, 356] on input "c. 1-3-5" at bounding box center [362, 351] width 1 height 12
radio input "true"
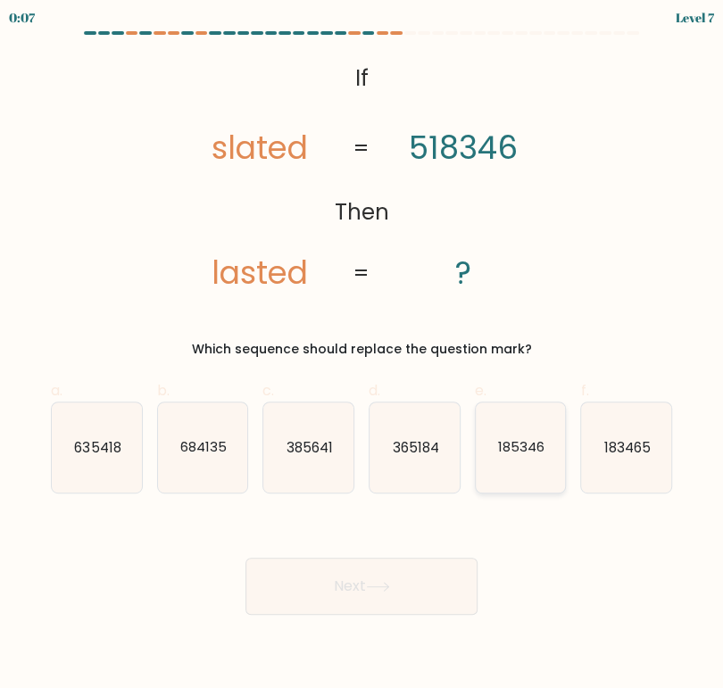
click at [517, 455] on text "185346" at bounding box center [521, 446] width 46 height 19
click at [362, 356] on input "e. 185346" at bounding box center [362, 351] width 1 height 12
radio input "true"
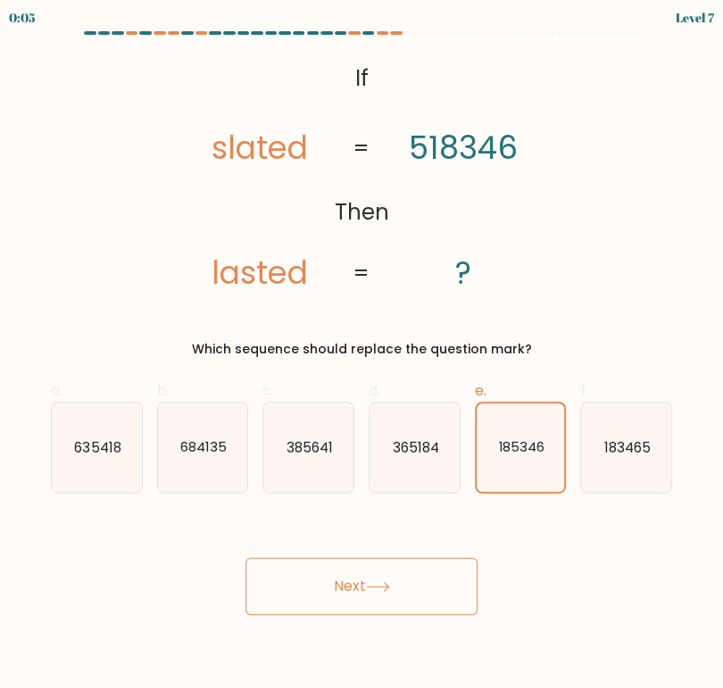
click at [421, 580] on button "Next" at bounding box center [361, 586] width 232 height 57
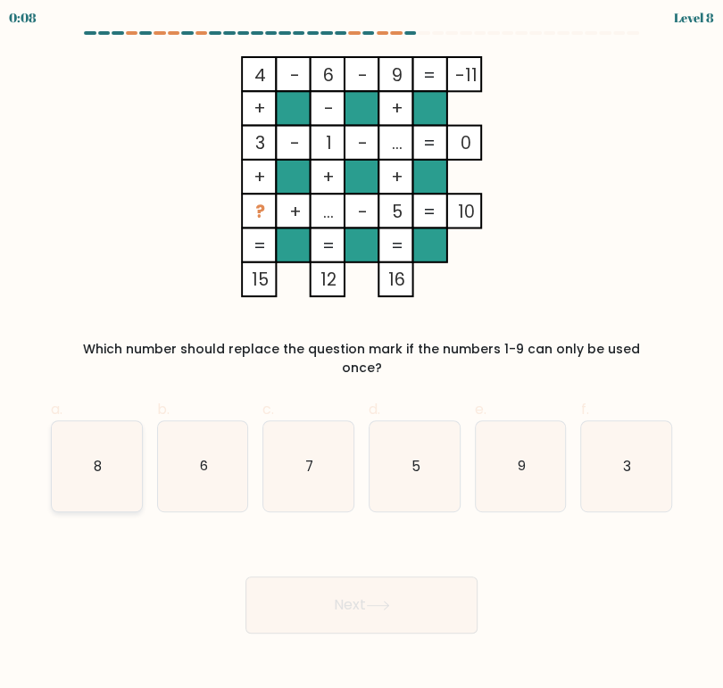
click at [96, 456] on text "8" at bounding box center [98, 465] width 8 height 19
click at [362, 356] on input "a. 8" at bounding box center [362, 351] width 1 height 12
radio input "true"
click at [395, 577] on button "Next" at bounding box center [361, 605] width 232 height 57
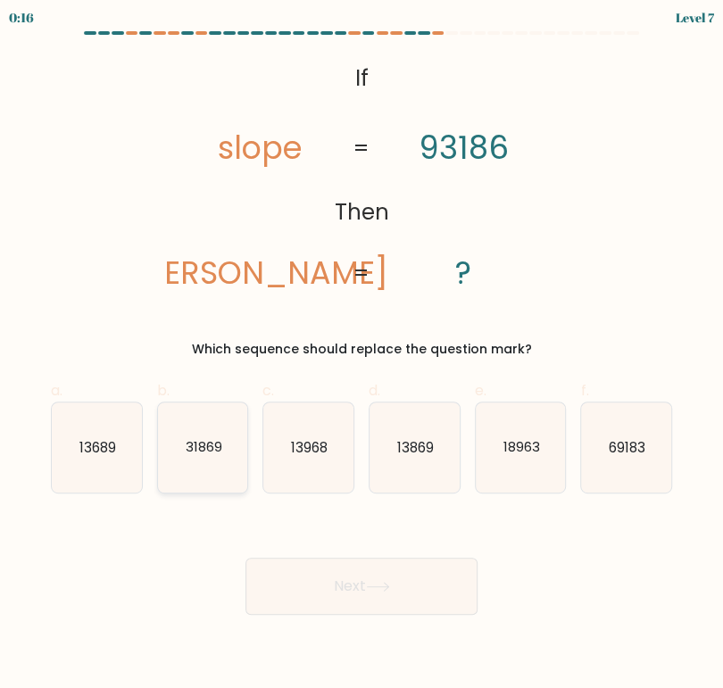
click at [209, 461] on icon "31869" at bounding box center [203, 448] width 90 height 90
click at [362, 356] on input "b. 31869" at bounding box center [362, 351] width 1 height 12
radio input "true"
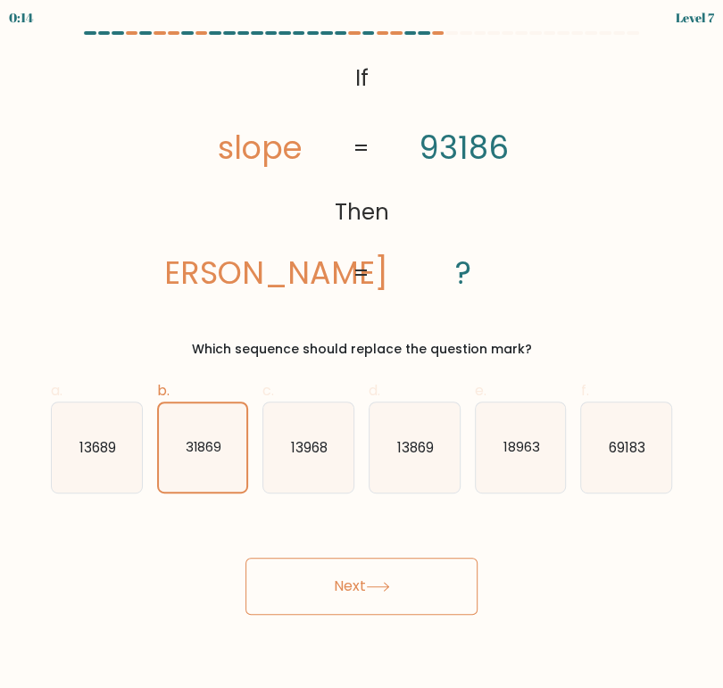
click at [381, 572] on button "Next" at bounding box center [361, 586] width 232 height 57
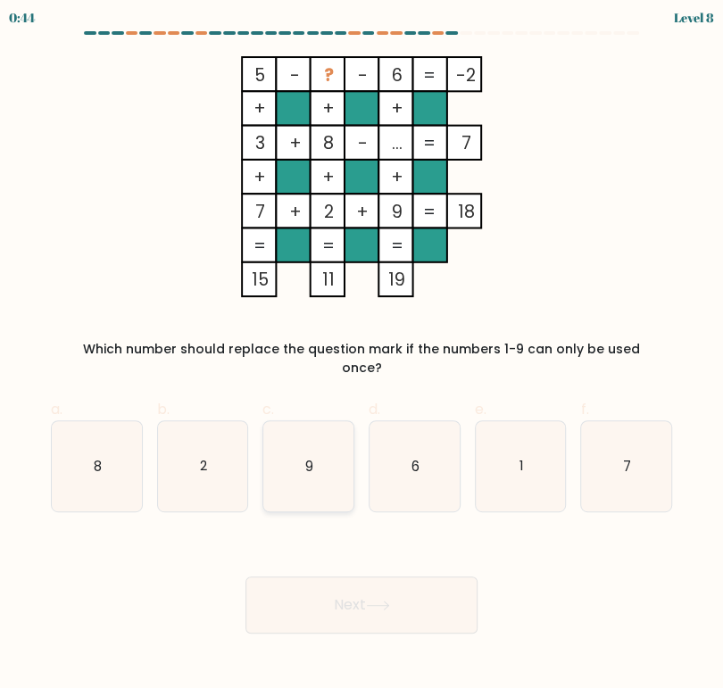
click at [323, 448] on icon "9" at bounding box center [308, 466] width 90 height 90
click at [362, 356] on input "c. 9" at bounding box center [362, 351] width 1 height 12
radio input "true"
click at [630, 467] on icon "7" at bounding box center [626, 466] width 90 height 90
click at [362, 356] on input "f. 7" at bounding box center [362, 351] width 1 height 12
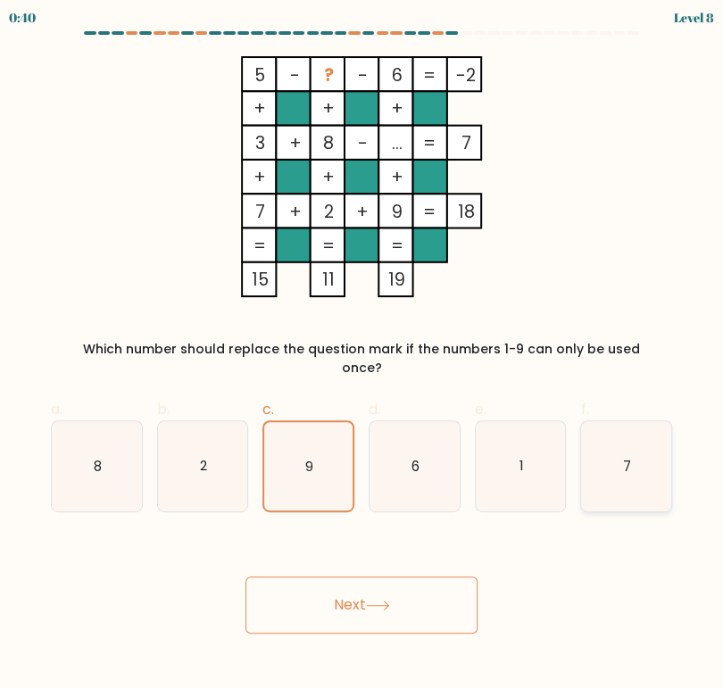
radio input "true"
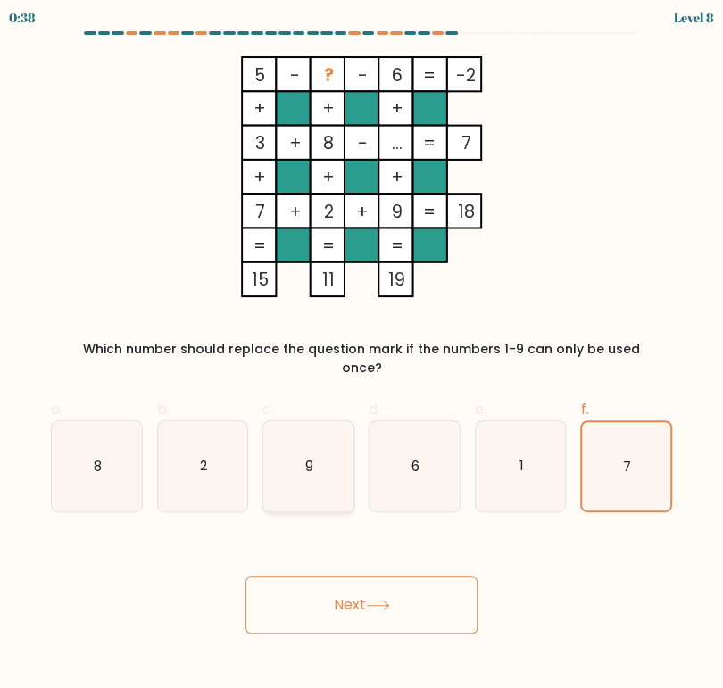
click at [318, 462] on icon "9" at bounding box center [308, 466] width 90 height 90
click at [362, 356] on input "c. 9" at bounding box center [362, 351] width 1 height 12
radio input "true"
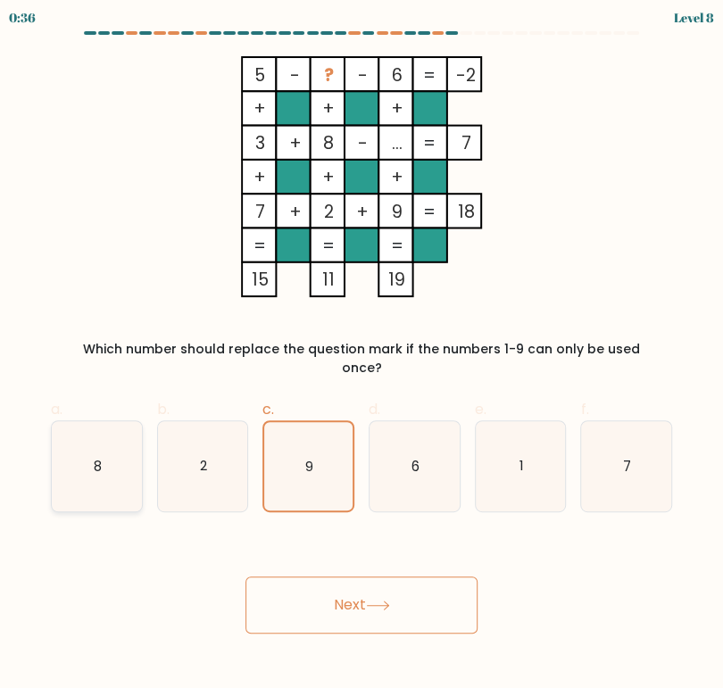
click at [94, 457] on icon "8" at bounding box center [97, 466] width 90 height 90
click at [362, 356] on input "a. 8" at bounding box center [362, 351] width 1 height 12
radio input "true"
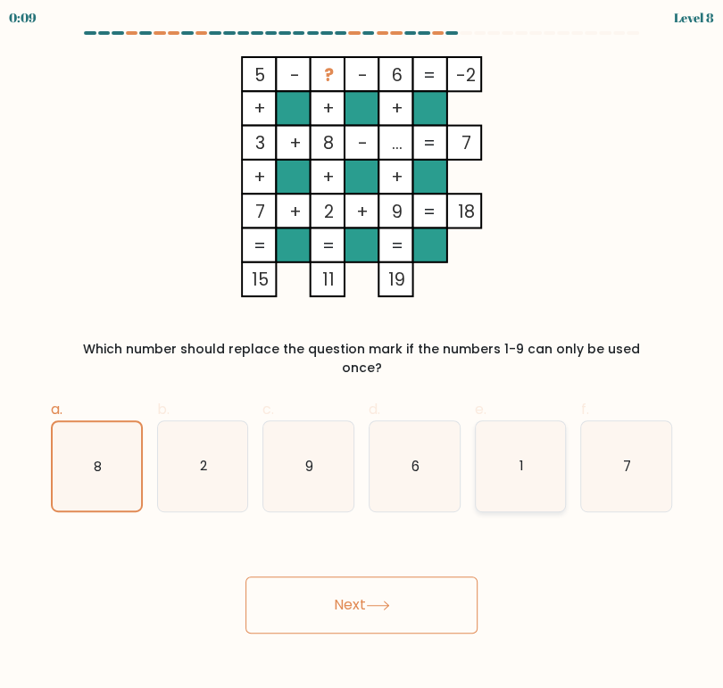
click at [537, 446] on icon "1" at bounding box center [521, 466] width 90 height 90
click at [362, 356] on input "e. 1" at bounding box center [362, 351] width 1 height 12
radio input "true"
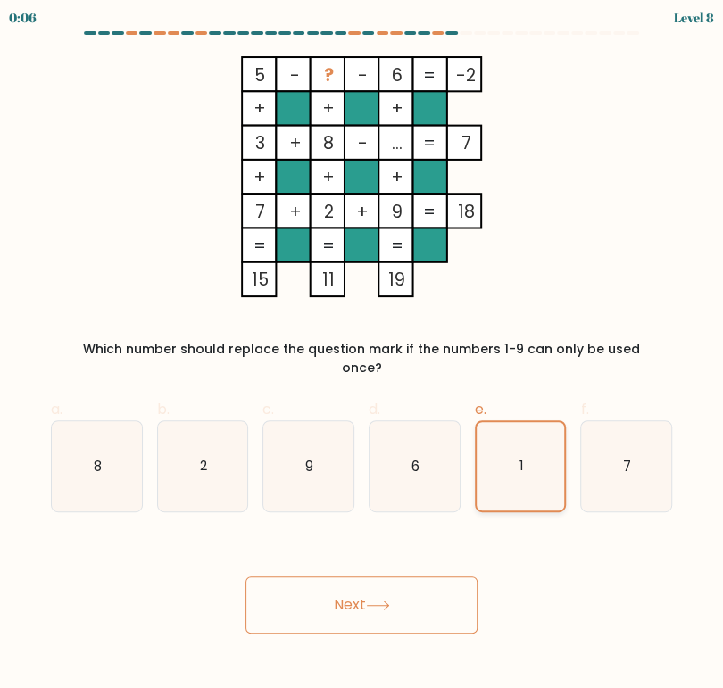
click at [537, 446] on icon "1" at bounding box center [521, 466] width 88 height 88
click at [362, 356] on input "e. 1" at bounding box center [362, 351] width 1 height 12
click at [387, 601] on icon at bounding box center [378, 606] width 24 height 10
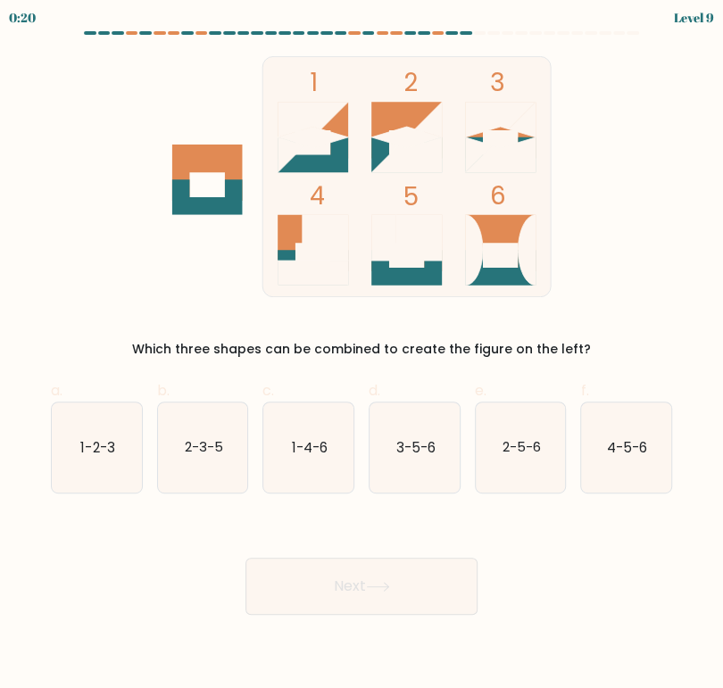
click at [316, 150] on rect at bounding box center [406, 176] width 288 height 240
click at [110, 437] on icon "1-2-3" at bounding box center [97, 448] width 90 height 90
click at [362, 356] on input "a. 1-2-3" at bounding box center [362, 351] width 1 height 12
radio input "true"
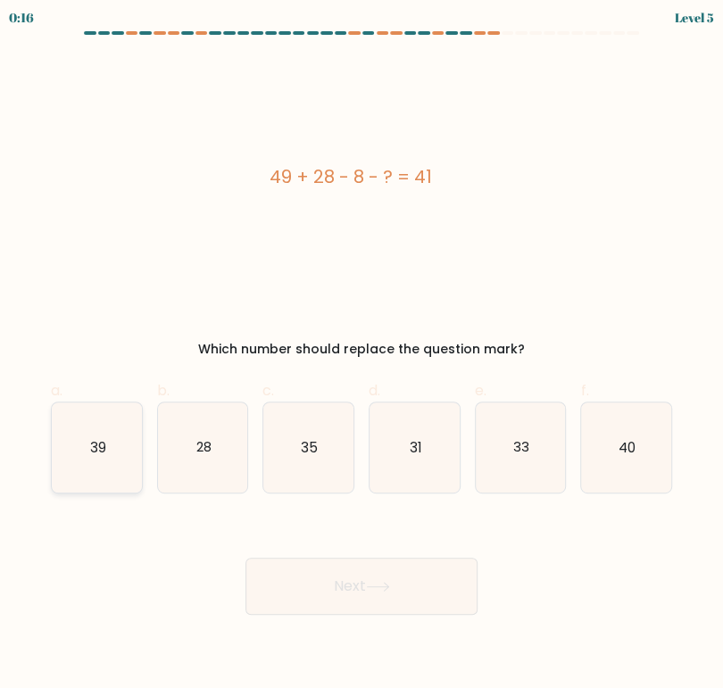
click at [127, 444] on icon "39" at bounding box center [97, 448] width 90 height 90
click at [362, 356] on input "a. 39" at bounding box center [362, 351] width 1 height 12
radio input "true"
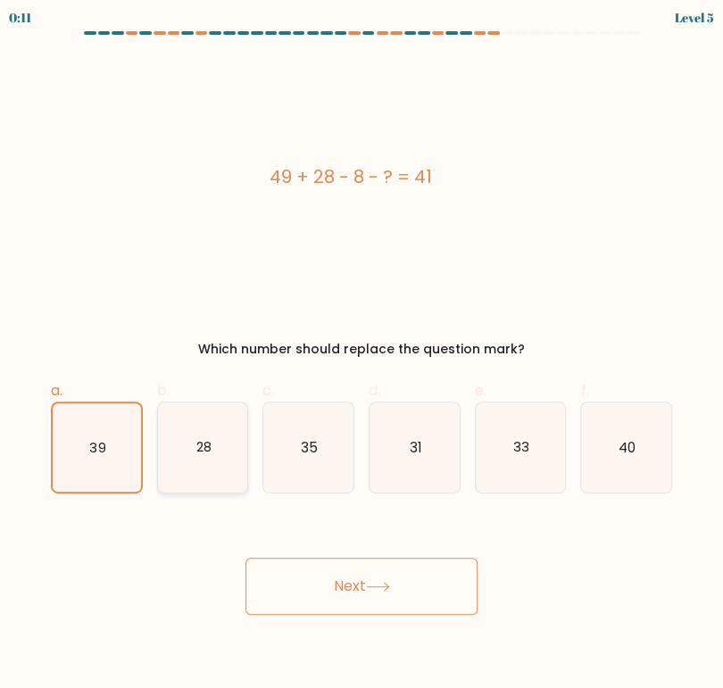
click at [217, 461] on icon "28" at bounding box center [203, 448] width 90 height 90
click at [362, 356] on input "b. 28" at bounding box center [362, 351] width 1 height 12
radio input "true"
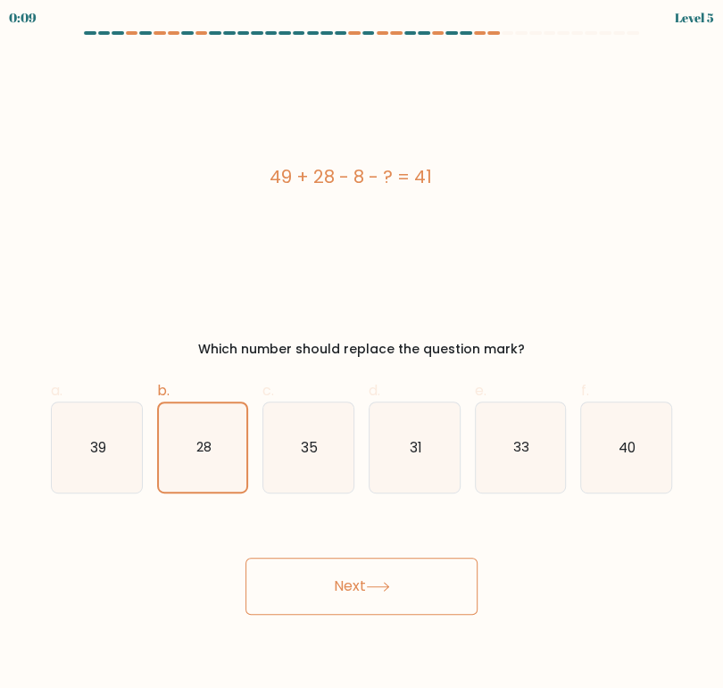
click at [386, 578] on button "Next" at bounding box center [361, 586] width 232 height 57
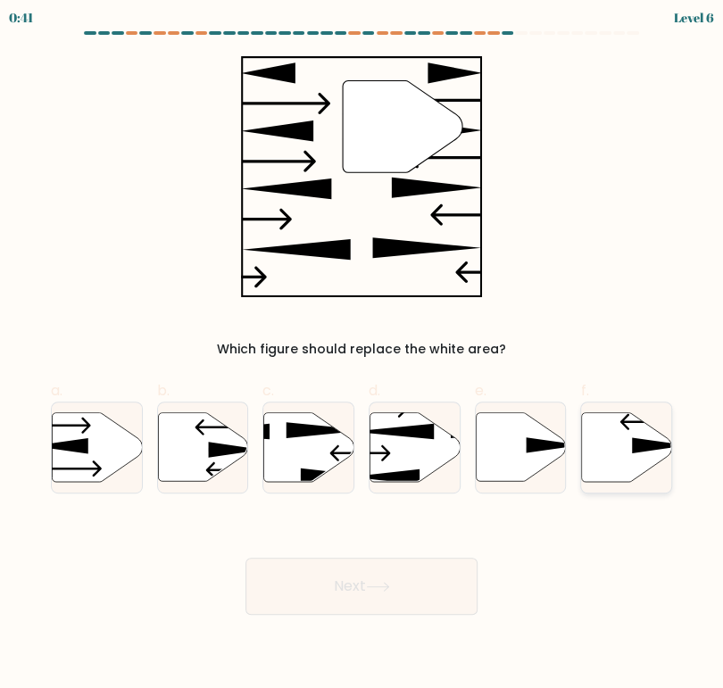
click at [631, 466] on icon at bounding box center [627, 446] width 90 height 69
click at [362, 356] on input "f." at bounding box center [362, 351] width 1 height 12
radio input "true"
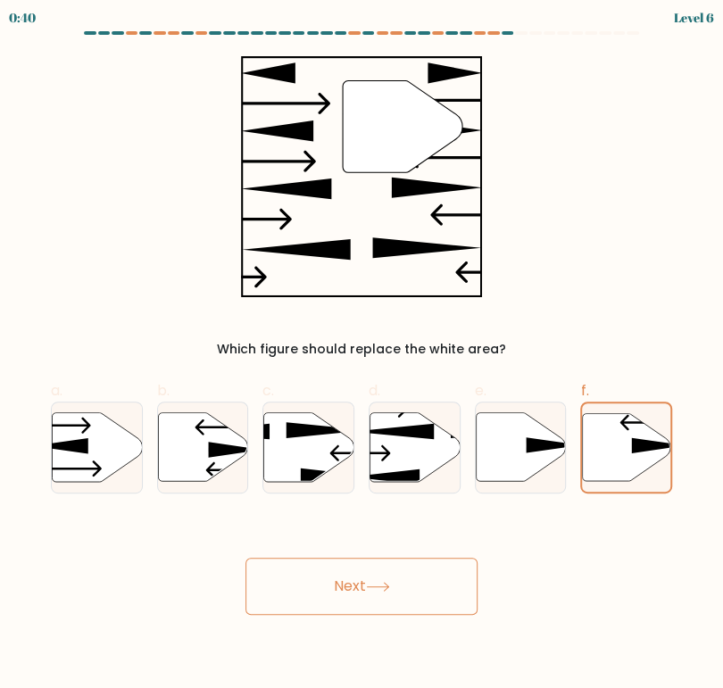
click at [348, 578] on button "Next" at bounding box center [361, 586] width 232 height 57
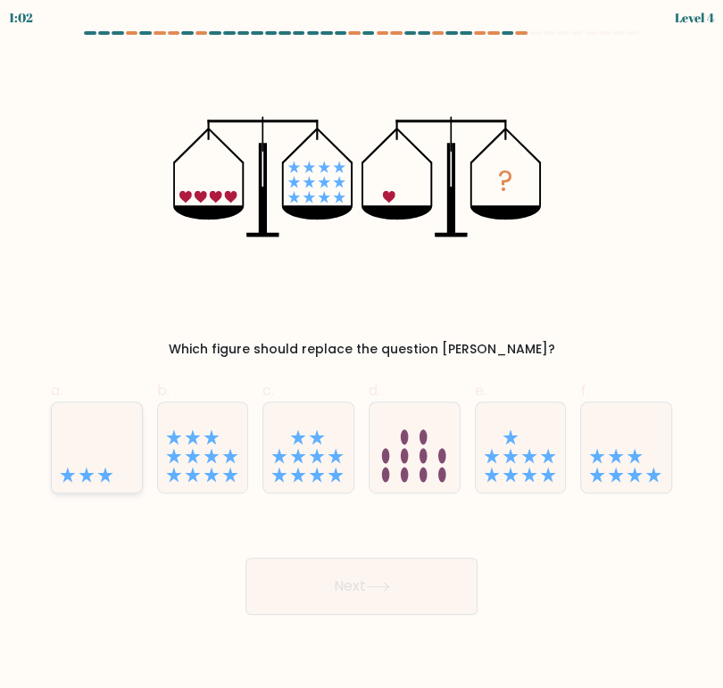
click at [98, 467] on icon at bounding box center [97, 448] width 90 height 74
click at [362, 356] on input "a." at bounding box center [362, 351] width 1 height 12
radio input "true"
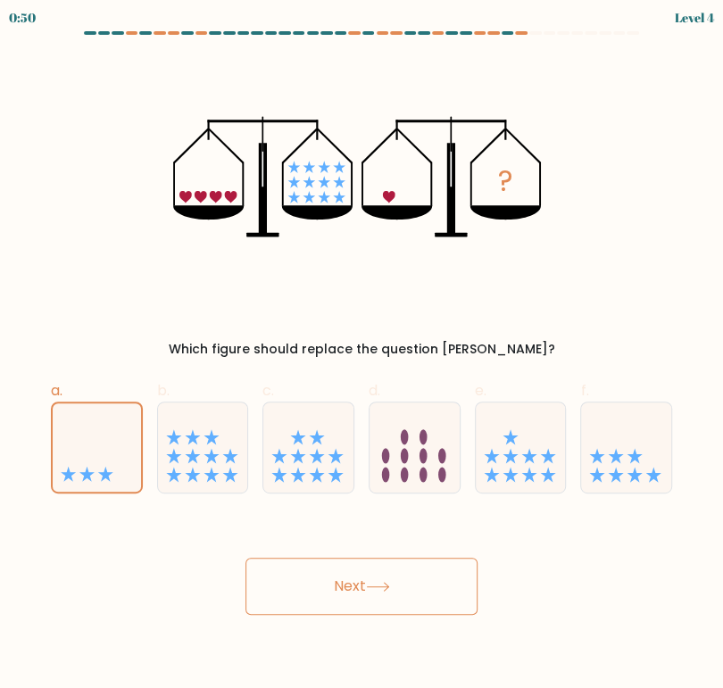
click at [371, 596] on button "Next" at bounding box center [361, 586] width 232 height 57
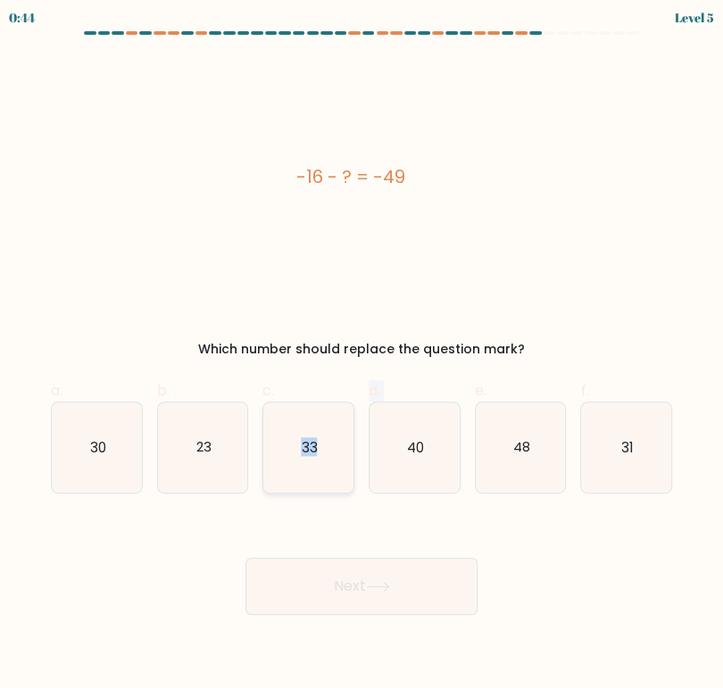
drag, startPoint x: 362, startPoint y: 453, endPoint x: 301, endPoint y: 468, distance: 62.4
click at [301, 468] on div "a. 30 b. 23 c." at bounding box center [362, 430] width 636 height 128
click at [301, 468] on icon "33" at bounding box center [308, 448] width 90 height 90
click at [362, 356] on input "c. 33" at bounding box center [362, 351] width 1 height 12
radio input "true"
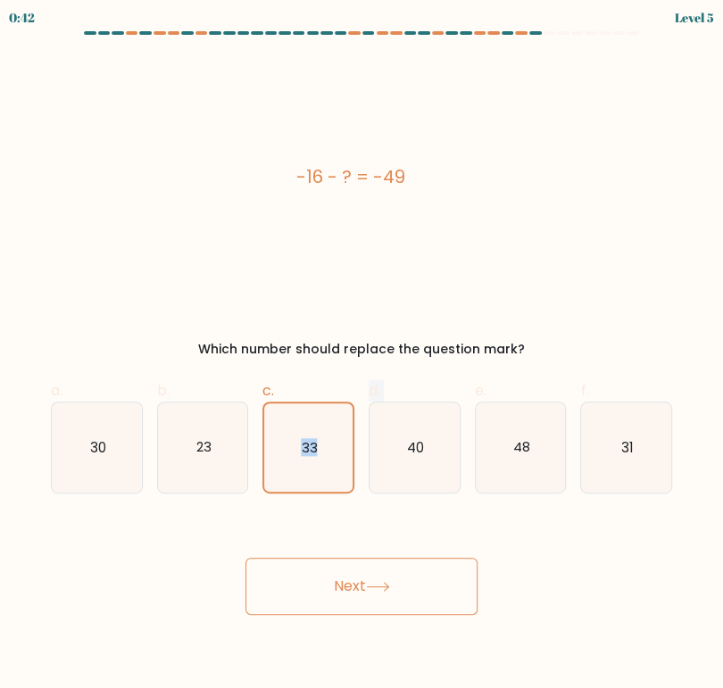
click at [411, 577] on button "Next" at bounding box center [361, 586] width 232 height 57
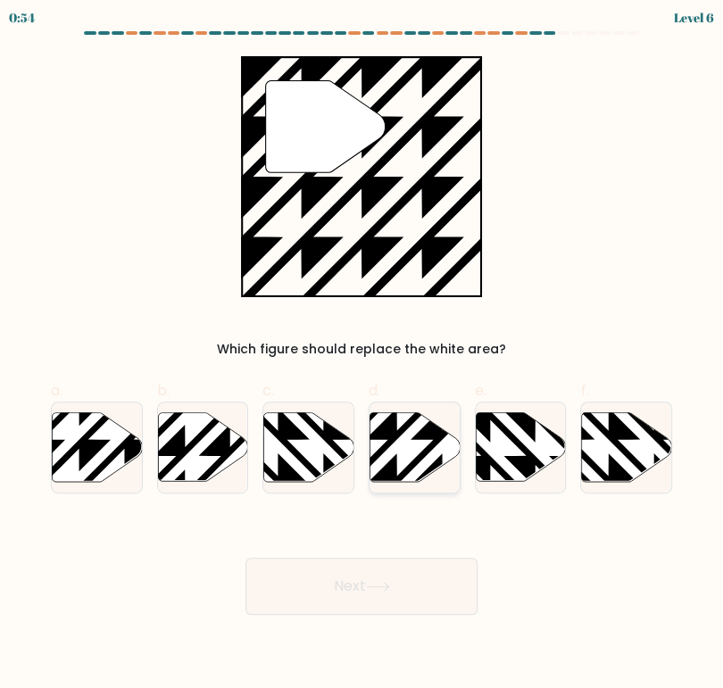
click at [416, 454] on icon at bounding box center [415, 446] width 90 height 69
click at [362, 356] on input "d." at bounding box center [362, 351] width 1 height 12
radio input "true"
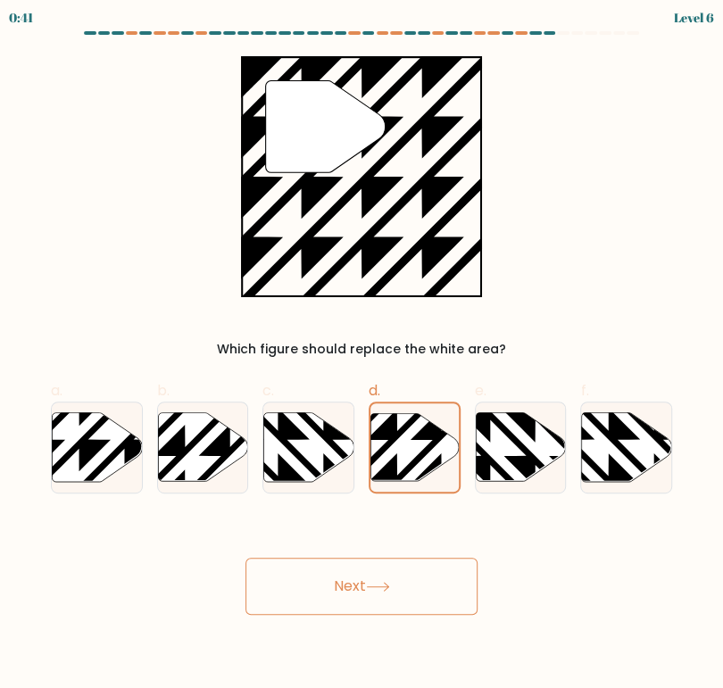
click at [345, 575] on button "Next" at bounding box center [361, 586] width 232 height 57
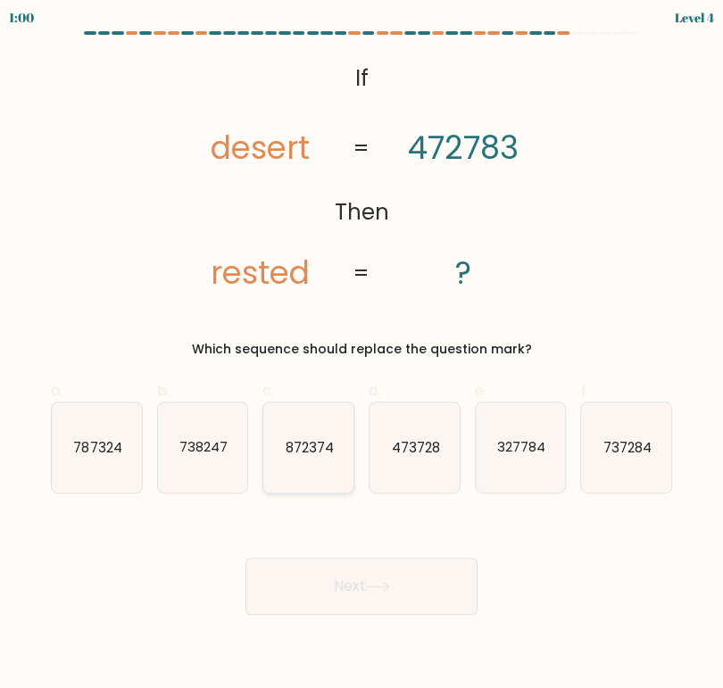
click at [297, 464] on icon "872374" at bounding box center [308, 448] width 90 height 90
click at [362, 356] on input "c. 872374" at bounding box center [362, 351] width 1 height 12
radio input "true"
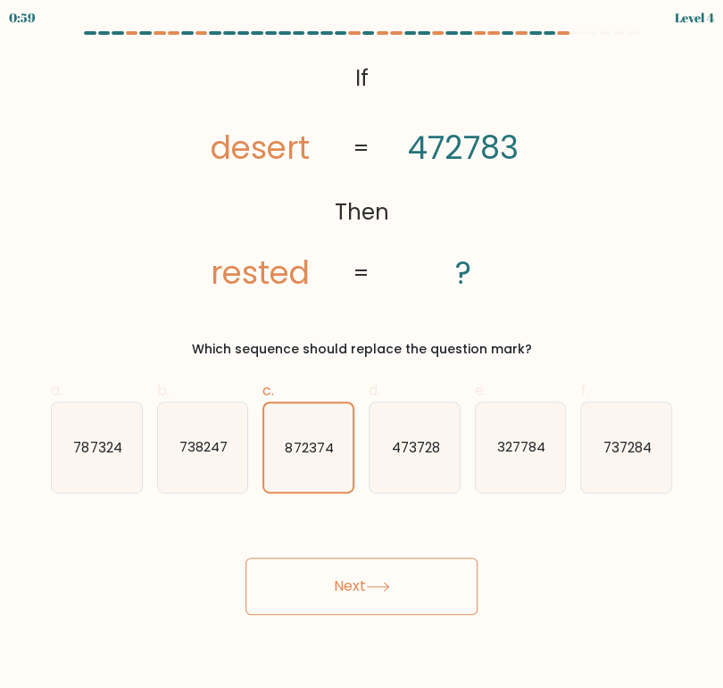
click at [395, 585] on button "Next" at bounding box center [361, 586] width 232 height 57
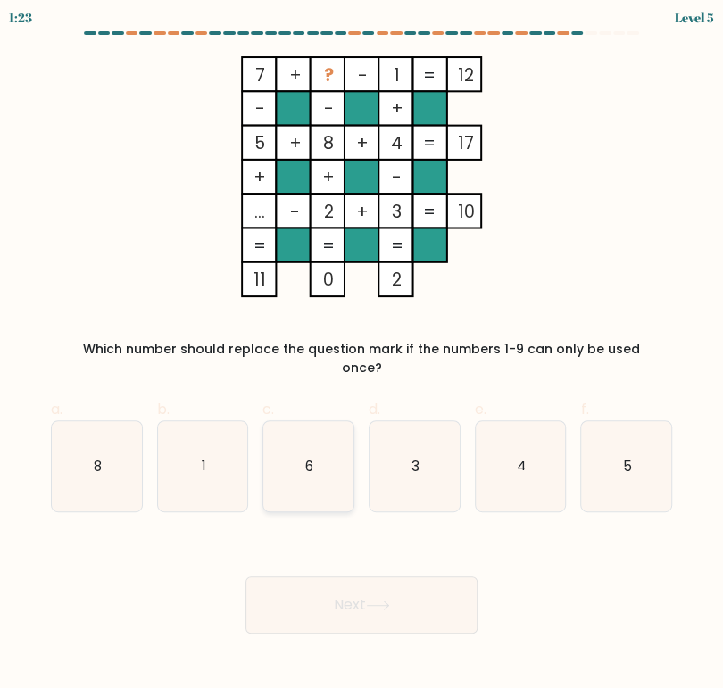
click at [327, 453] on icon "6" at bounding box center [308, 466] width 90 height 90
click at [362, 356] on input "c. 6" at bounding box center [362, 351] width 1 height 12
radio input "true"
click at [376, 601] on icon at bounding box center [378, 606] width 24 height 10
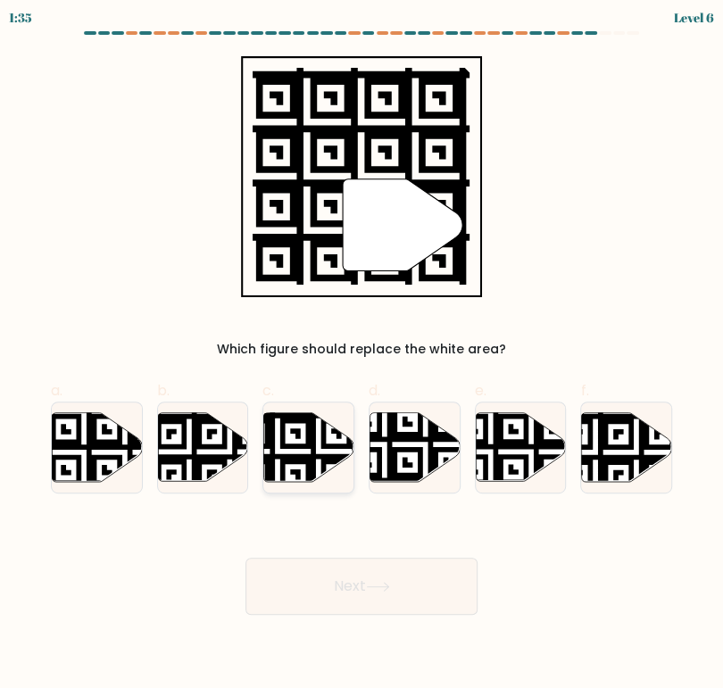
click at [307, 453] on icon at bounding box center [309, 446] width 90 height 69
click at [362, 356] on input "c." at bounding box center [362, 351] width 1 height 12
radio input "true"
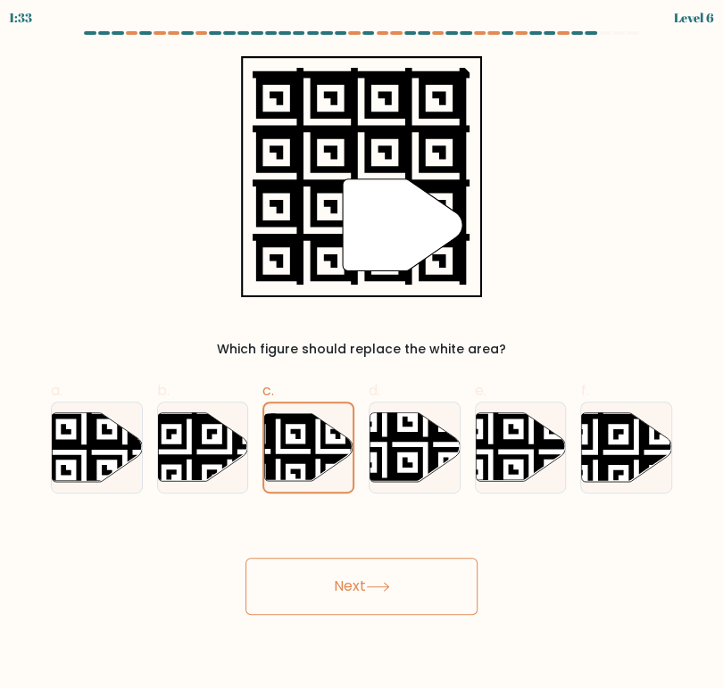
click at [364, 583] on button "Next" at bounding box center [361, 586] width 232 height 57
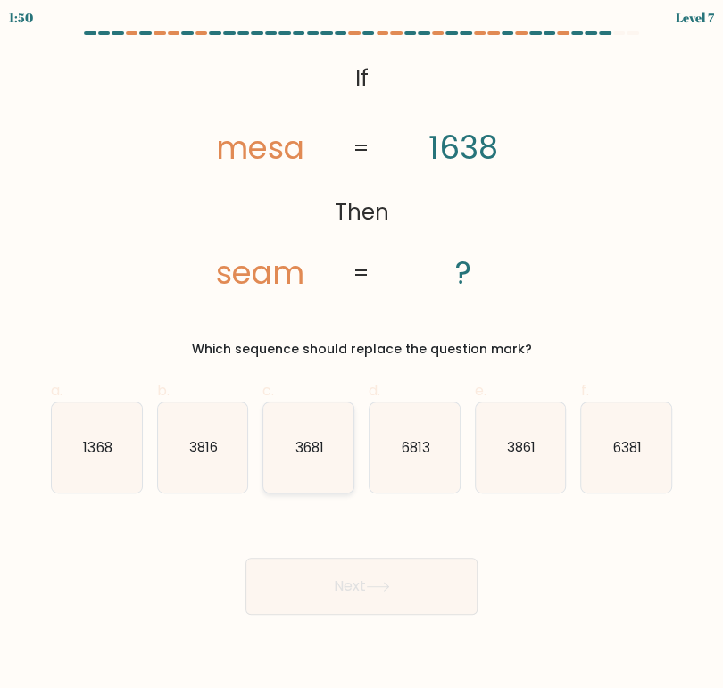
click at [324, 448] on icon "3681" at bounding box center [308, 448] width 90 height 90
click at [362, 356] on input "c. 3681" at bounding box center [362, 351] width 1 height 12
radio input "true"
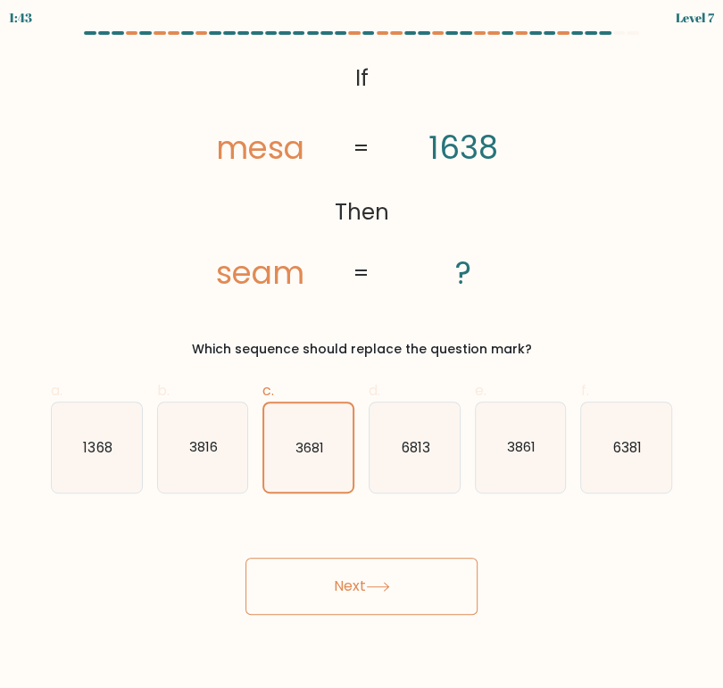
click at [352, 587] on button "Next" at bounding box center [361, 586] width 232 height 57
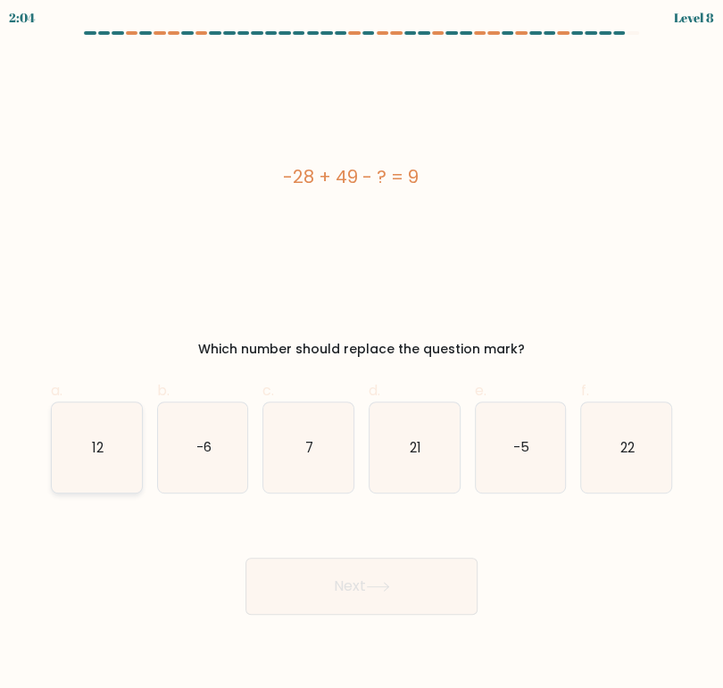
click at [98, 462] on icon "12" at bounding box center [97, 448] width 90 height 90
click at [362, 356] on input "a. 12" at bounding box center [362, 351] width 1 height 12
radio input "true"
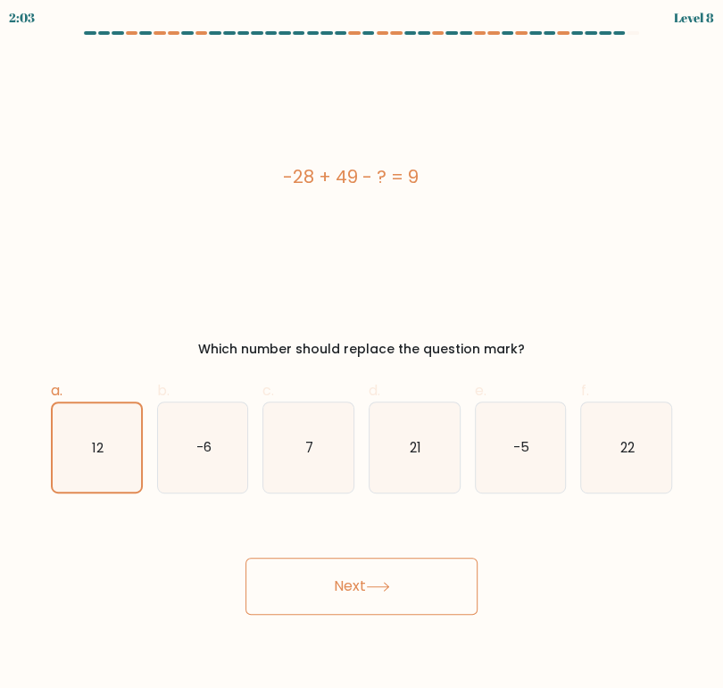
click at [398, 585] on button "Next" at bounding box center [361, 586] width 232 height 57
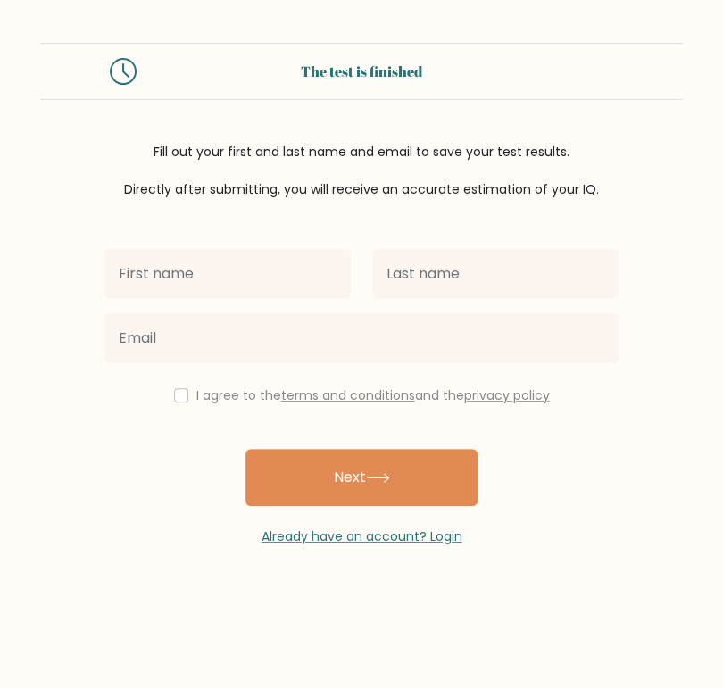
click at [169, 271] on input "text" at bounding box center [227, 274] width 246 height 50
type input "Charmin"
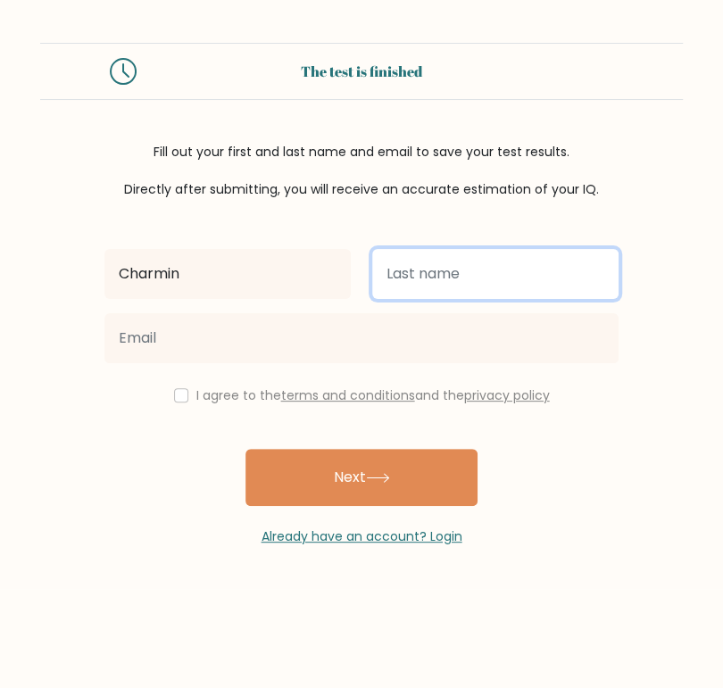
click at [436, 281] on input "text" at bounding box center [495, 274] width 246 height 50
type input "Gumias"
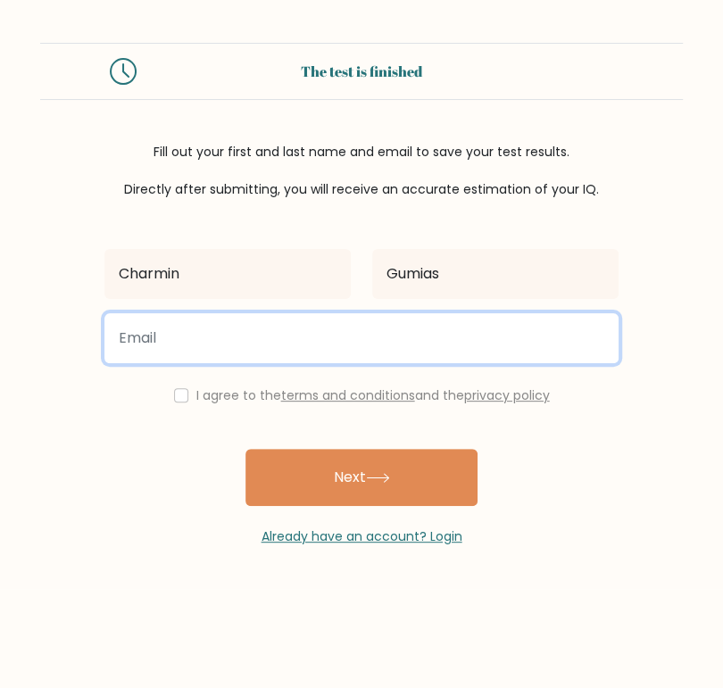
click at [387, 327] on input "email" at bounding box center [361, 338] width 514 height 50
type input "[EMAIL_ADDRESS][DOMAIN_NAME]"
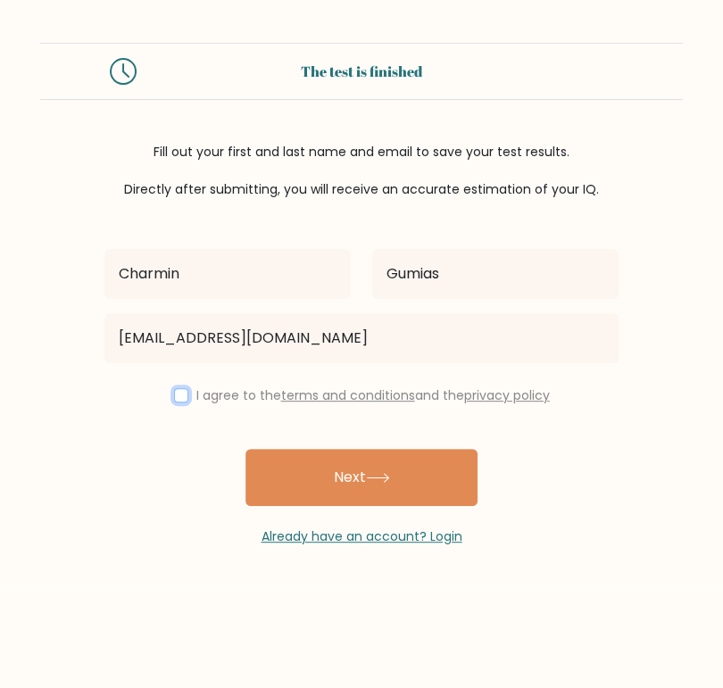
click at [180, 391] on input "checkbox" at bounding box center [181, 395] width 14 height 14
checkbox input "true"
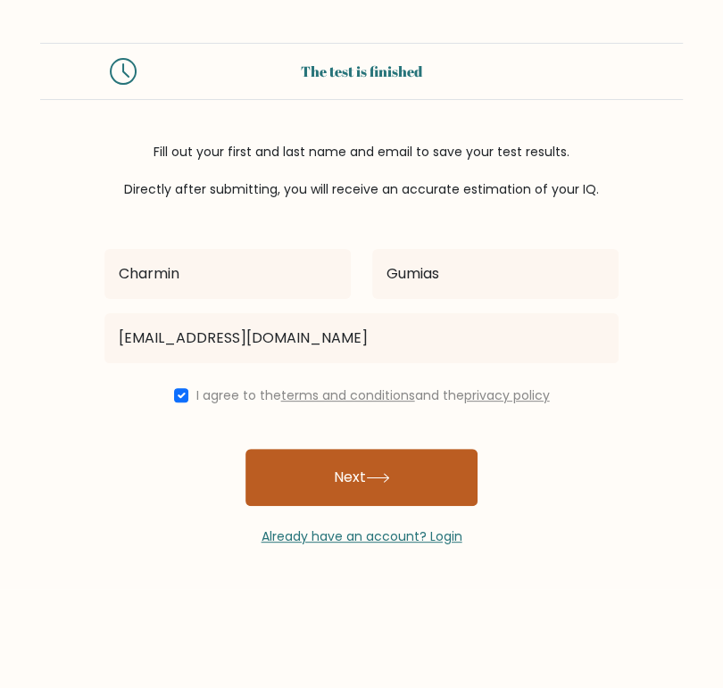
click at [385, 469] on button "Next" at bounding box center [361, 477] width 232 height 57
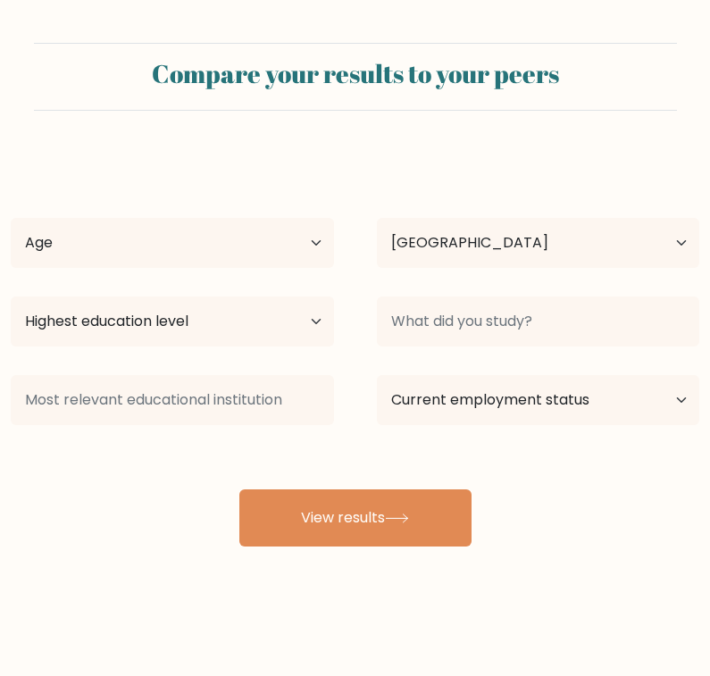
select select "PH"
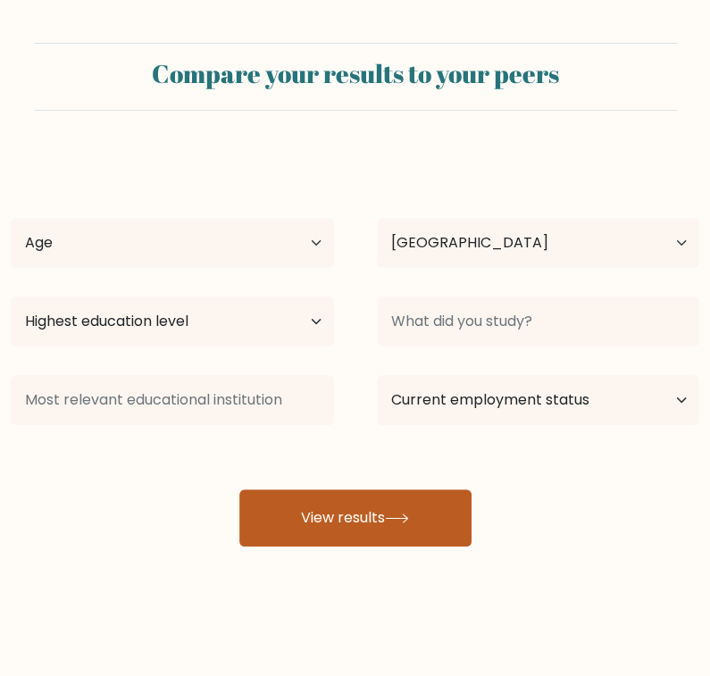
click at [316, 509] on button "View results" at bounding box center [355, 517] width 232 height 57
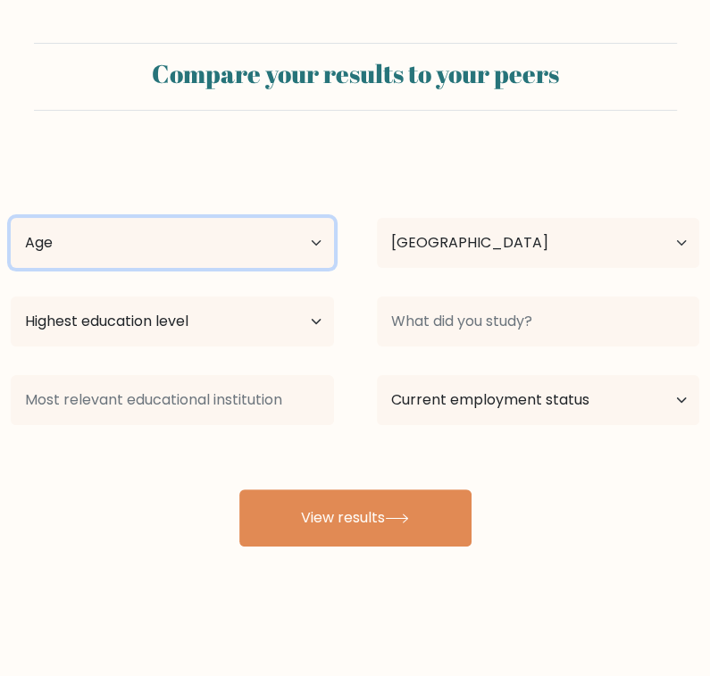
click at [125, 255] on select "Age Under 18 years old 18-24 years old 25-34 years old 35-44 years old 45-54 ye…" at bounding box center [172, 243] width 323 height 50
select select "18_24"
click at [11, 218] on select "Age Under 18 years old 18-24 years old 25-34 years old 35-44 years old 45-54 ye…" at bounding box center [172, 243] width 323 height 50
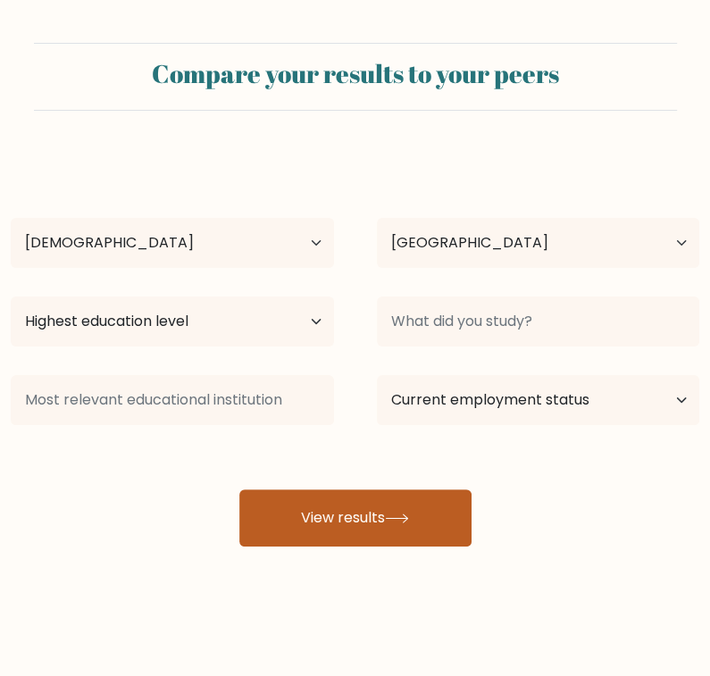
click at [369, 509] on button "View results" at bounding box center [355, 517] width 232 height 57
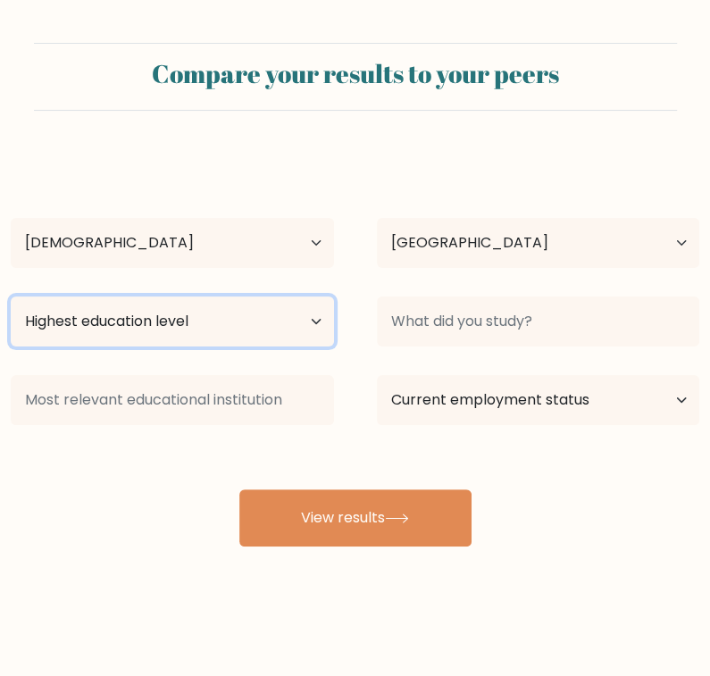
click at [304, 320] on select "Highest education level No schooling Primary Lower Secondary Upper Secondary Oc…" at bounding box center [172, 321] width 323 height 50
click at [11, 296] on select "Highest education level No schooling Primary Lower Secondary Upper Secondary Oc…" at bounding box center [172, 321] width 323 height 50
click at [316, 318] on select "Highest education level No schooling Primary Lower Secondary Upper Secondary Oc…" at bounding box center [172, 321] width 323 height 50
select select "bachelors_degree"
click at [11, 296] on select "Highest education level No schooling Primary Lower Secondary Upper Secondary Oc…" at bounding box center [172, 321] width 323 height 50
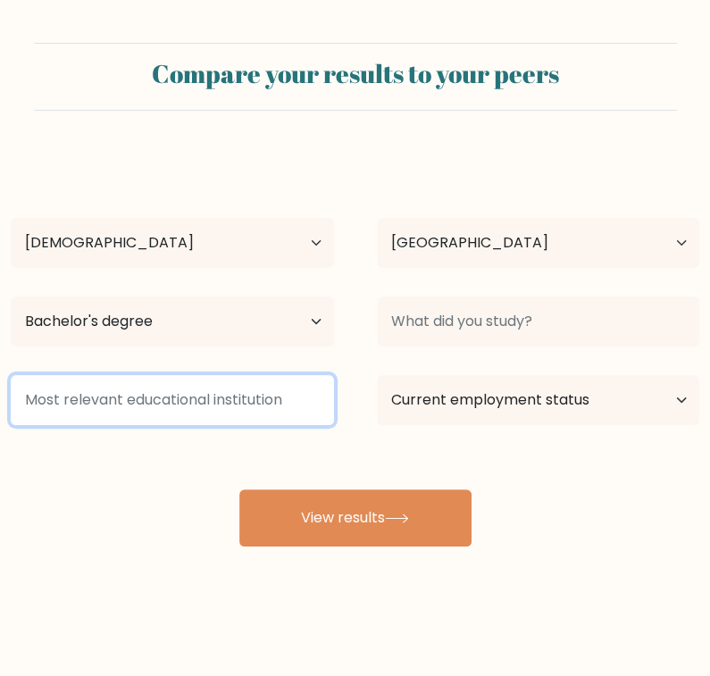
click at [283, 395] on input at bounding box center [172, 400] width 323 height 50
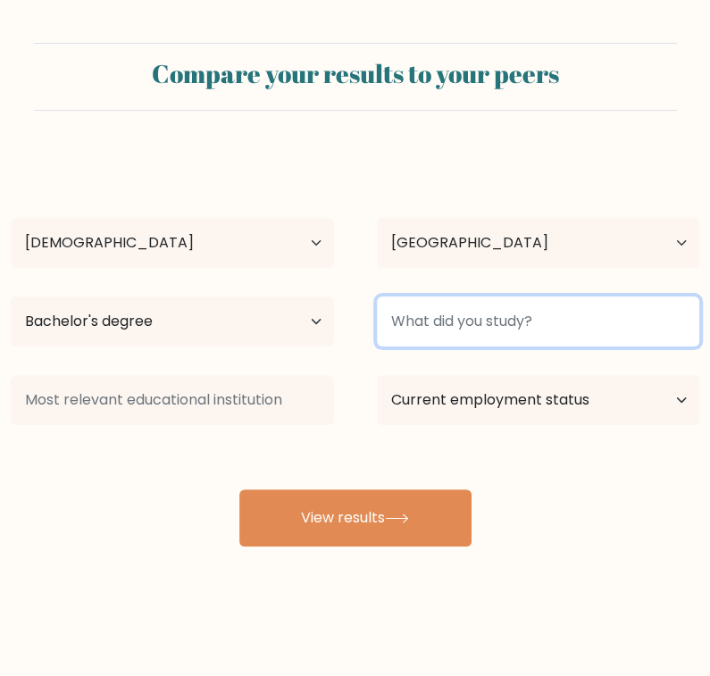
click at [495, 320] on input at bounding box center [538, 321] width 323 height 50
type input "BSHM"
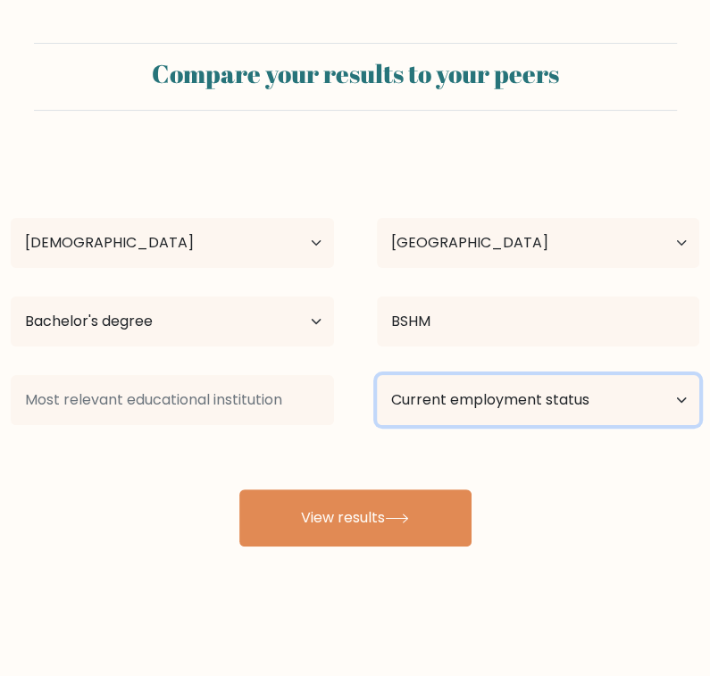
click at [678, 396] on select "Current employment status Employed Student Retired Other / prefer not to answer" at bounding box center [538, 400] width 323 height 50
select select "other"
click at [377, 375] on select "Current employment status Employed Student Retired Other / prefer not to answer" at bounding box center [538, 400] width 323 height 50
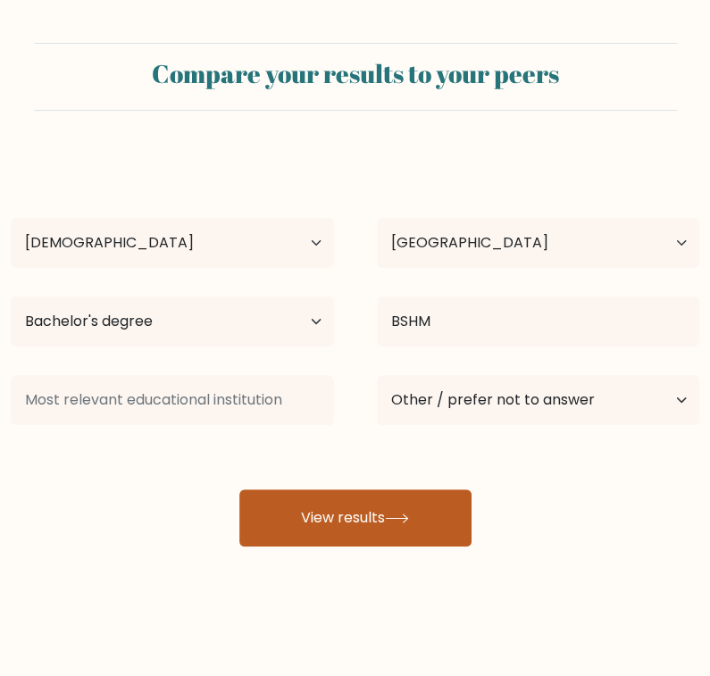
click at [369, 525] on button "View results" at bounding box center [355, 517] width 232 height 57
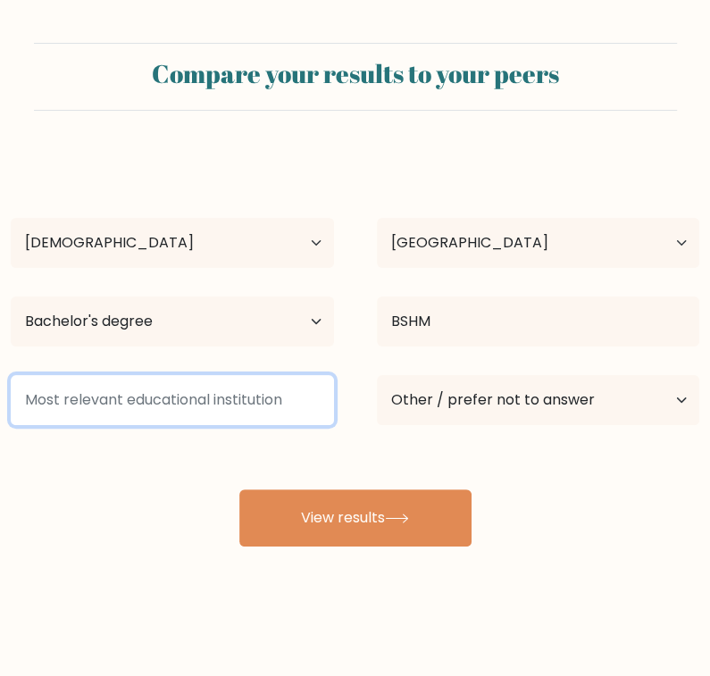
click at [168, 406] on input at bounding box center [172, 400] width 323 height 50
type input "j"
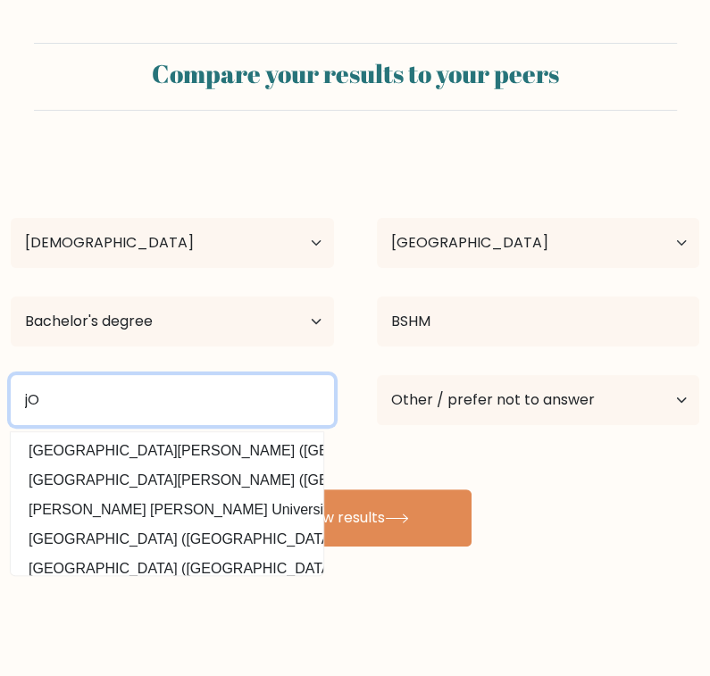
type input "j"
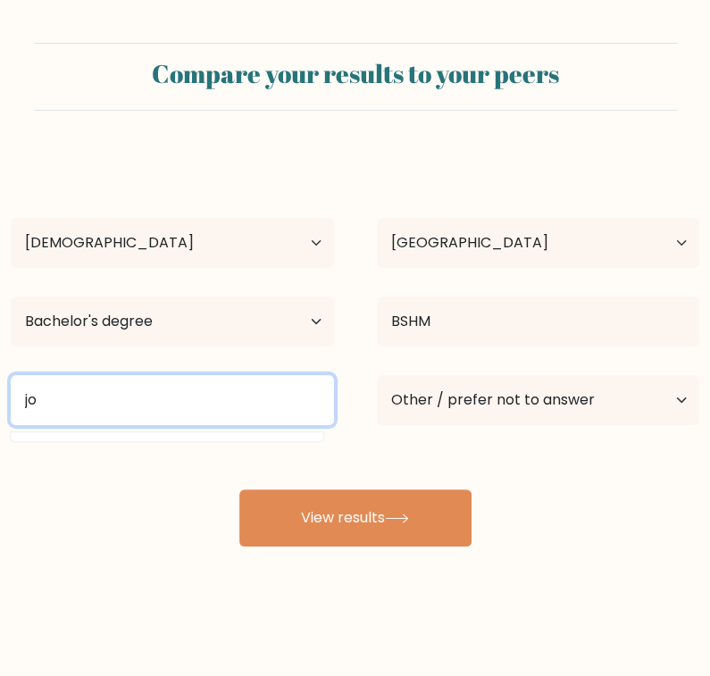
type input "j"
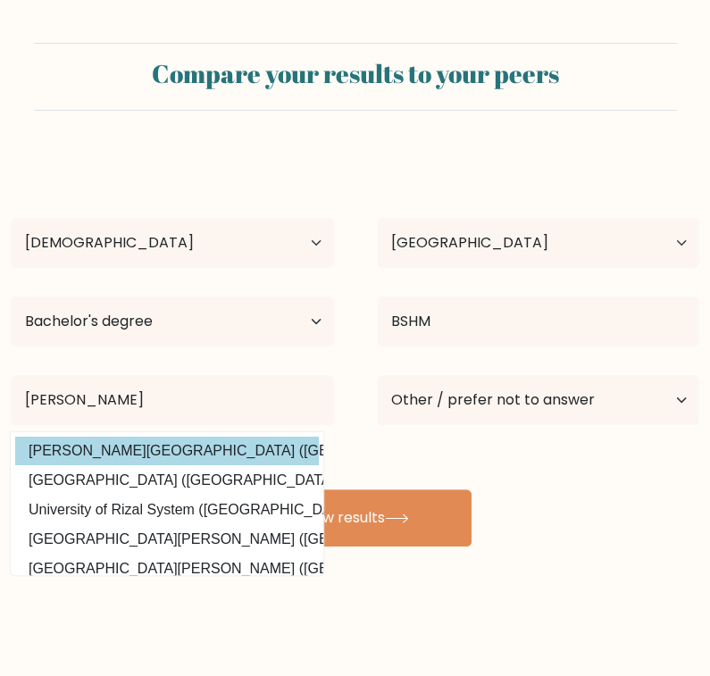
click at [199, 453] on div "Charmin Gumias Age Under 18 years old 18-24 years old 25-34 years old 35-44 yea…" at bounding box center [355, 350] width 710 height 393
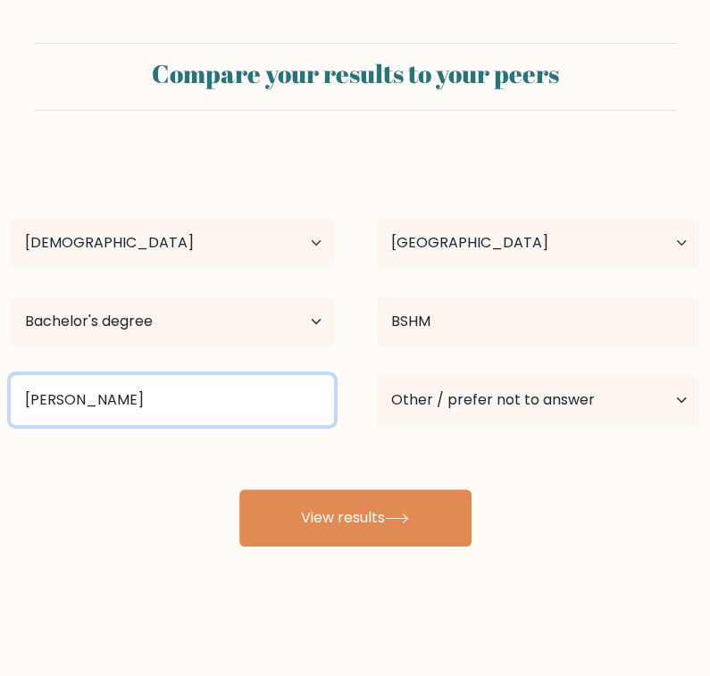
click at [169, 397] on input "Jose Rizal M" at bounding box center [172, 400] width 323 height 50
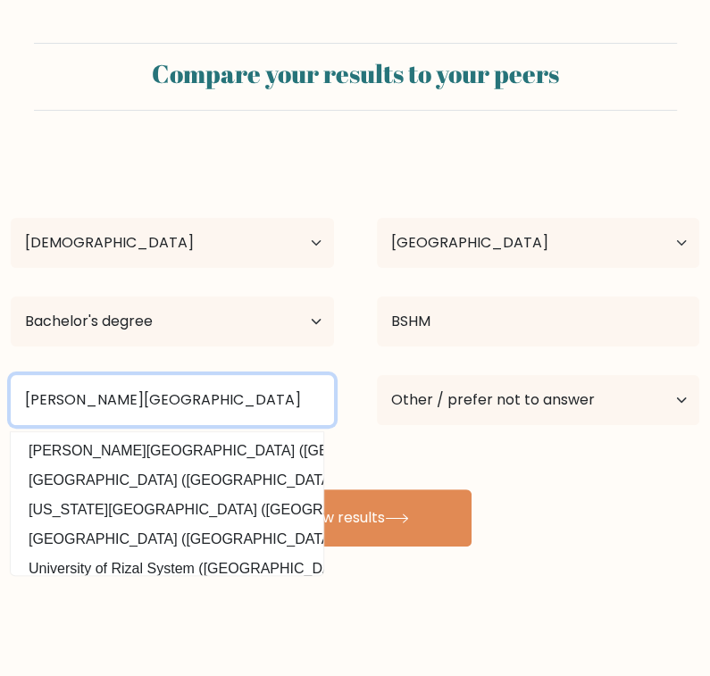
type input "Jose Rizal Memorial State University"
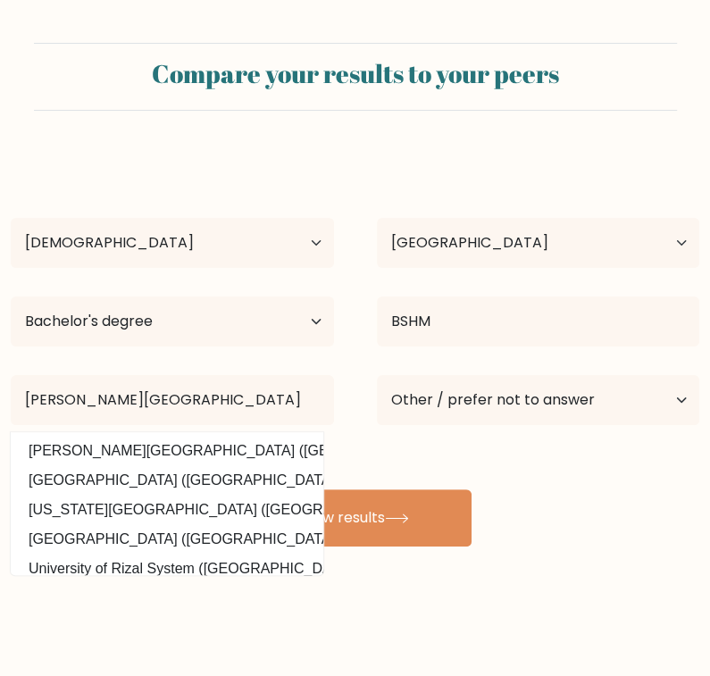
click at [453, 470] on div "Charmin Gumias Age Under 18 years old 18-24 years old 25-34 years old 35-44 yea…" at bounding box center [355, 350] width 710 height 393
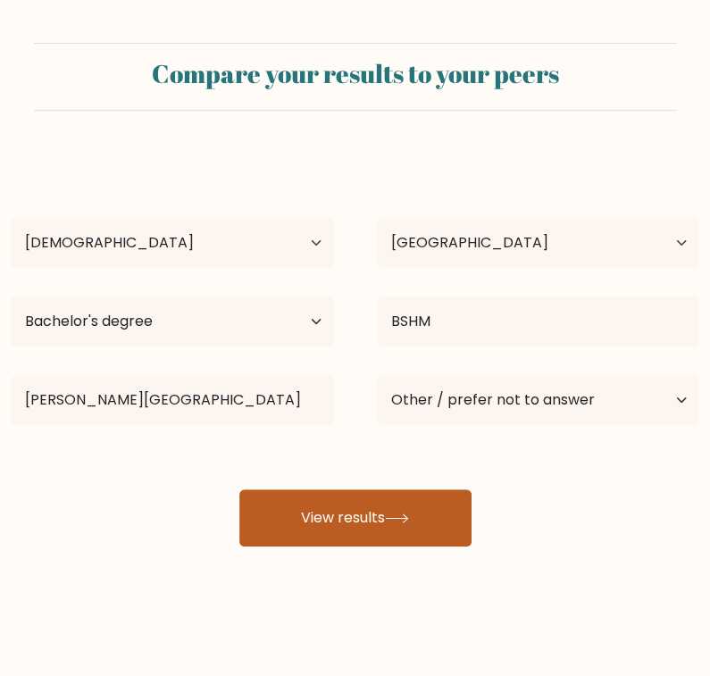
click at [343, 522] on button "View results" at bounding box center [355, 517] width 232 height 57
